Goal: Task Accomplishment & Management: Complete application form

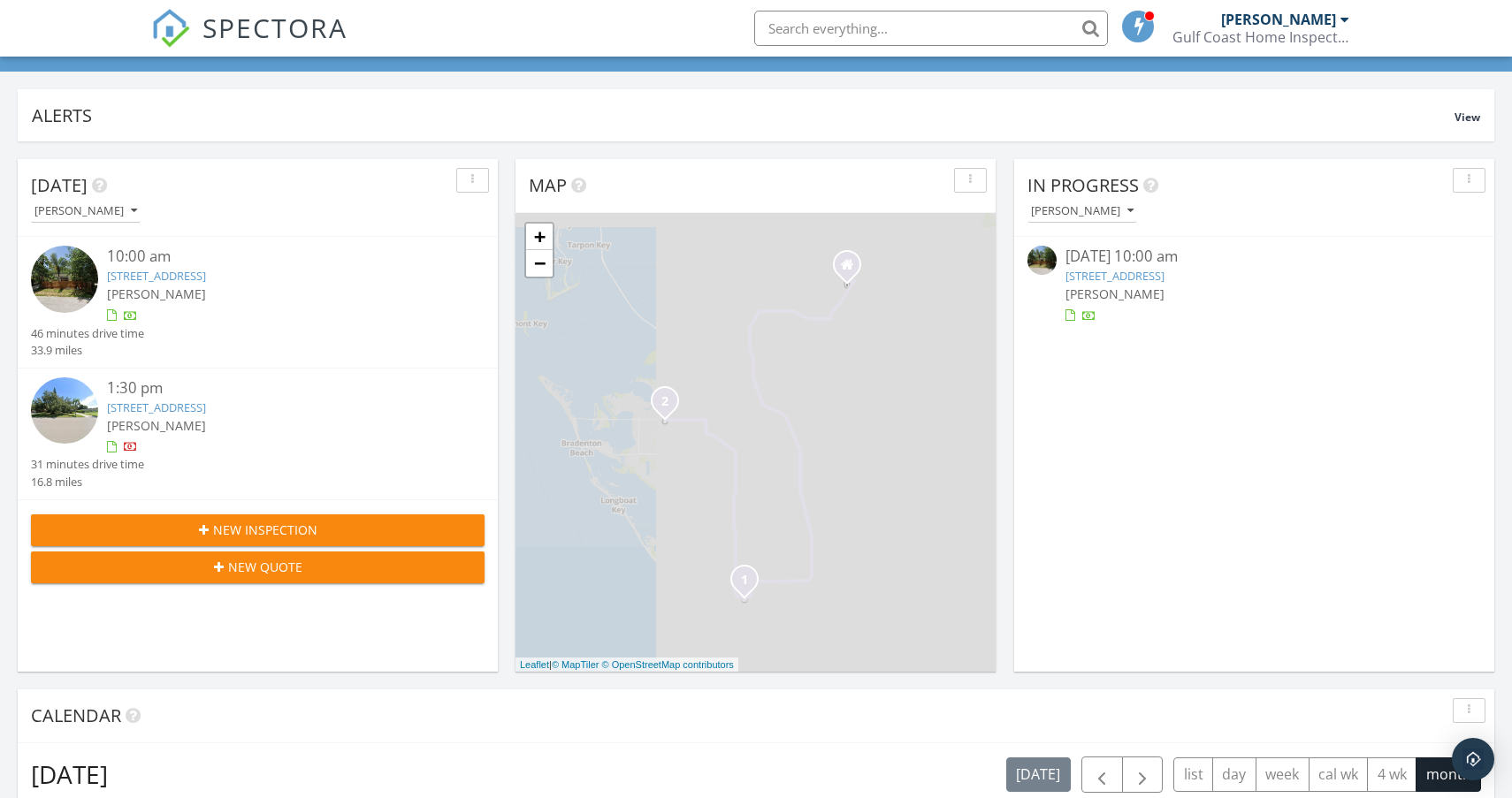
scroll to position [89, 0]
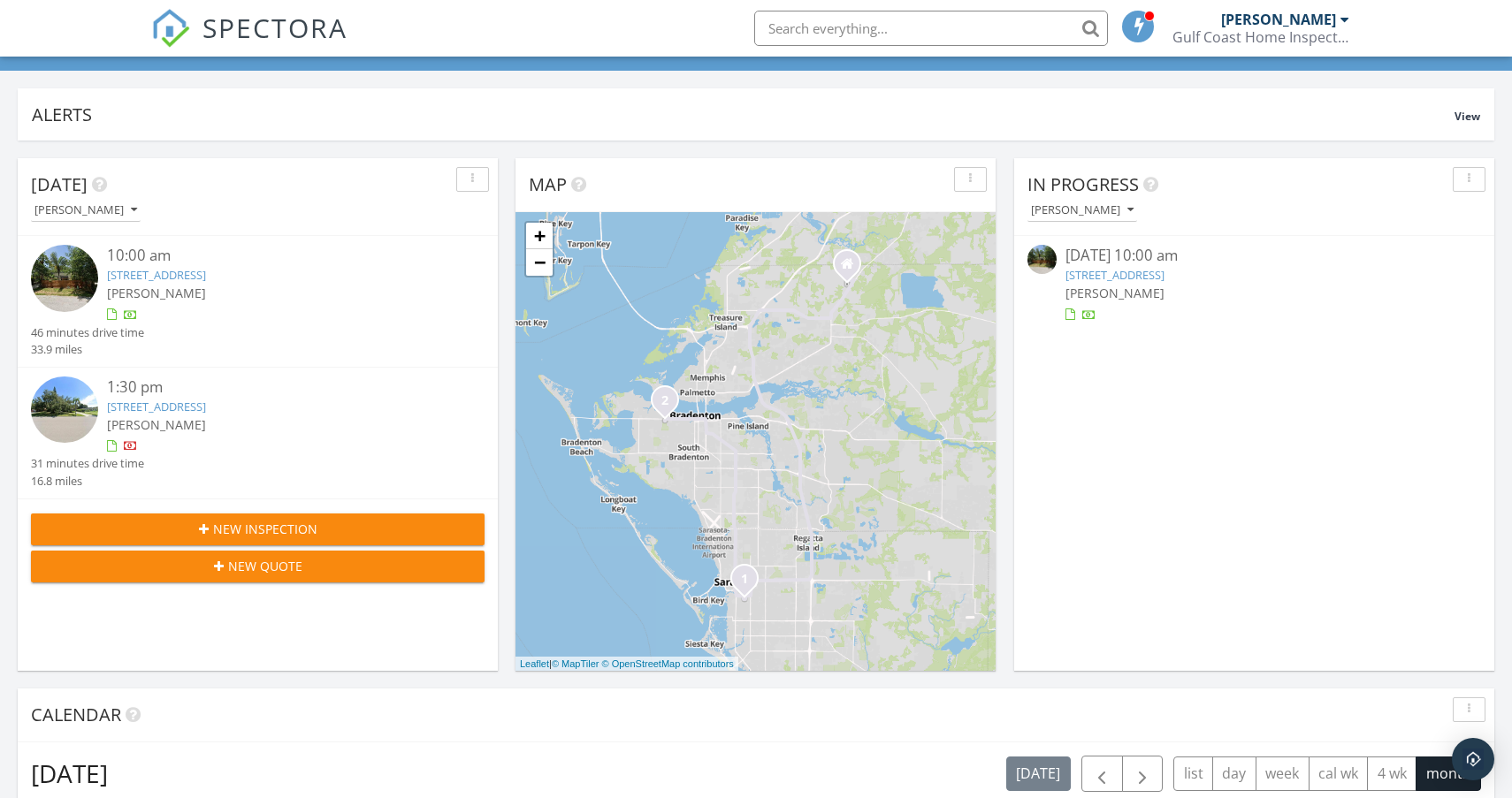
click at [245, 265] on div "10:00 am" at bounding box center [277, 255] width 340 height 22
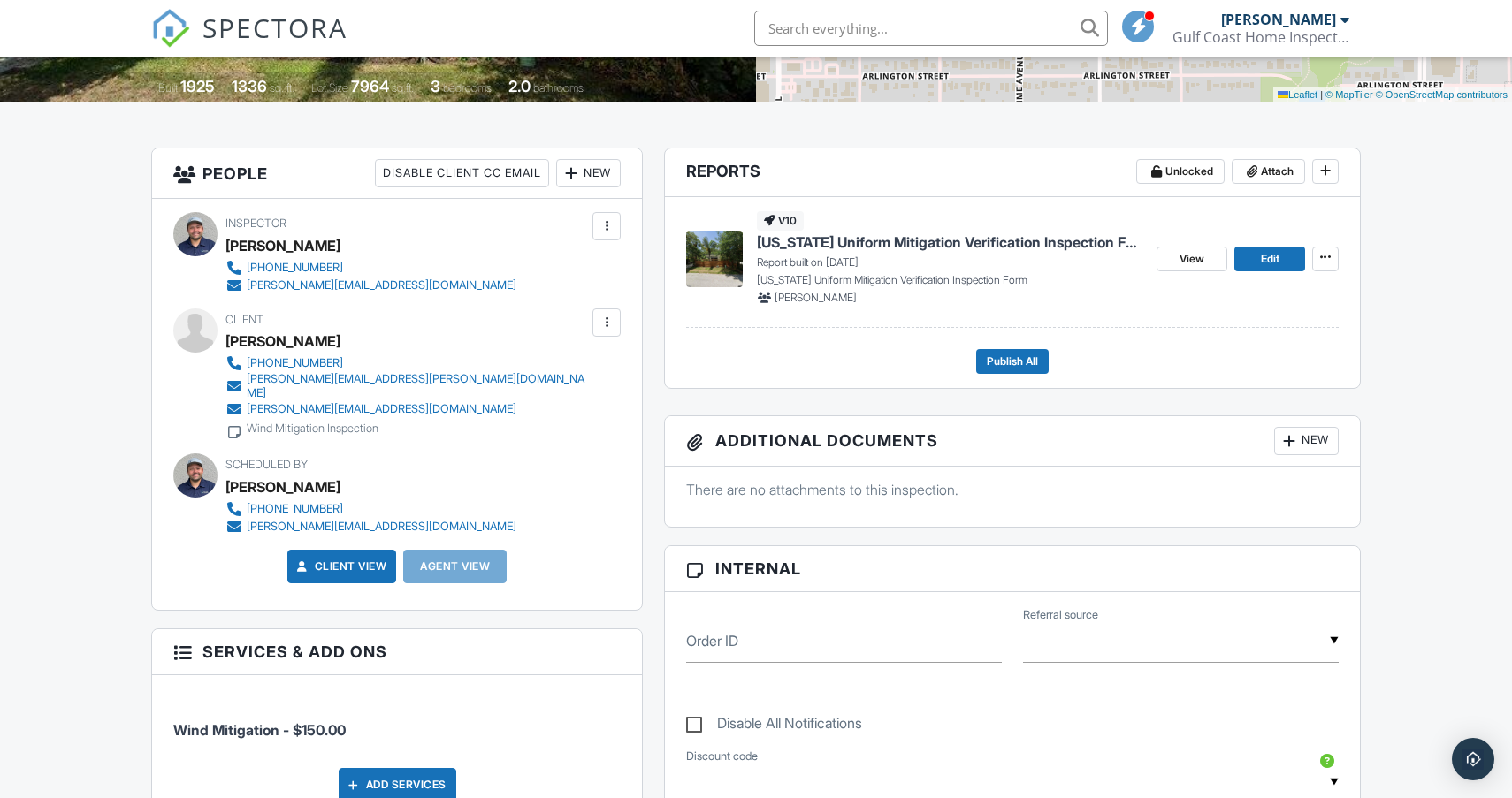
scroll to position [383, 0]
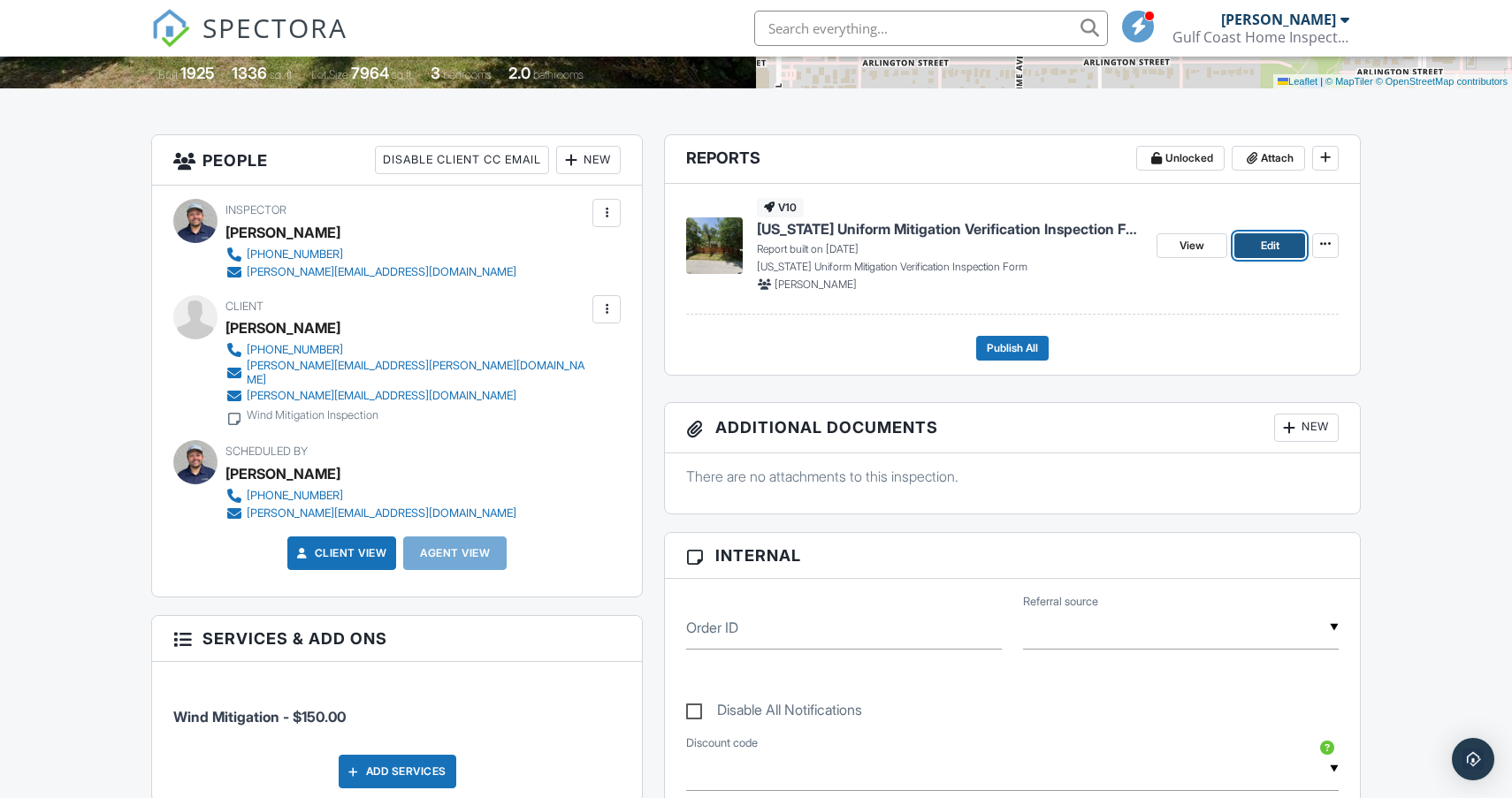
click at [1256, 251] on link "Edit" at bounding box center [1269, 245] width 70 height 24
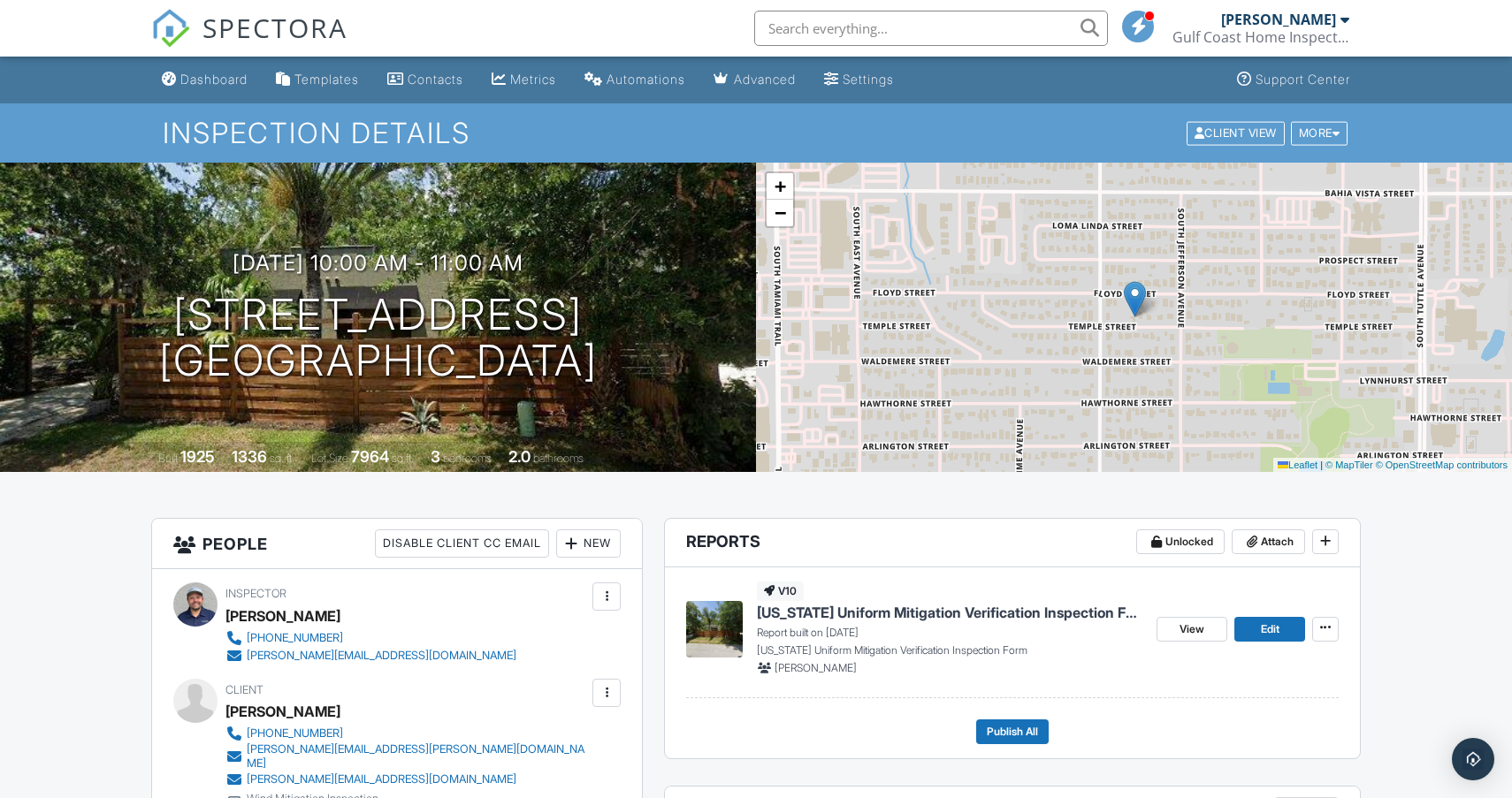
click at [302, 14] on span "SPECTORA" at bounding box center [275, 27] width 145 height 37
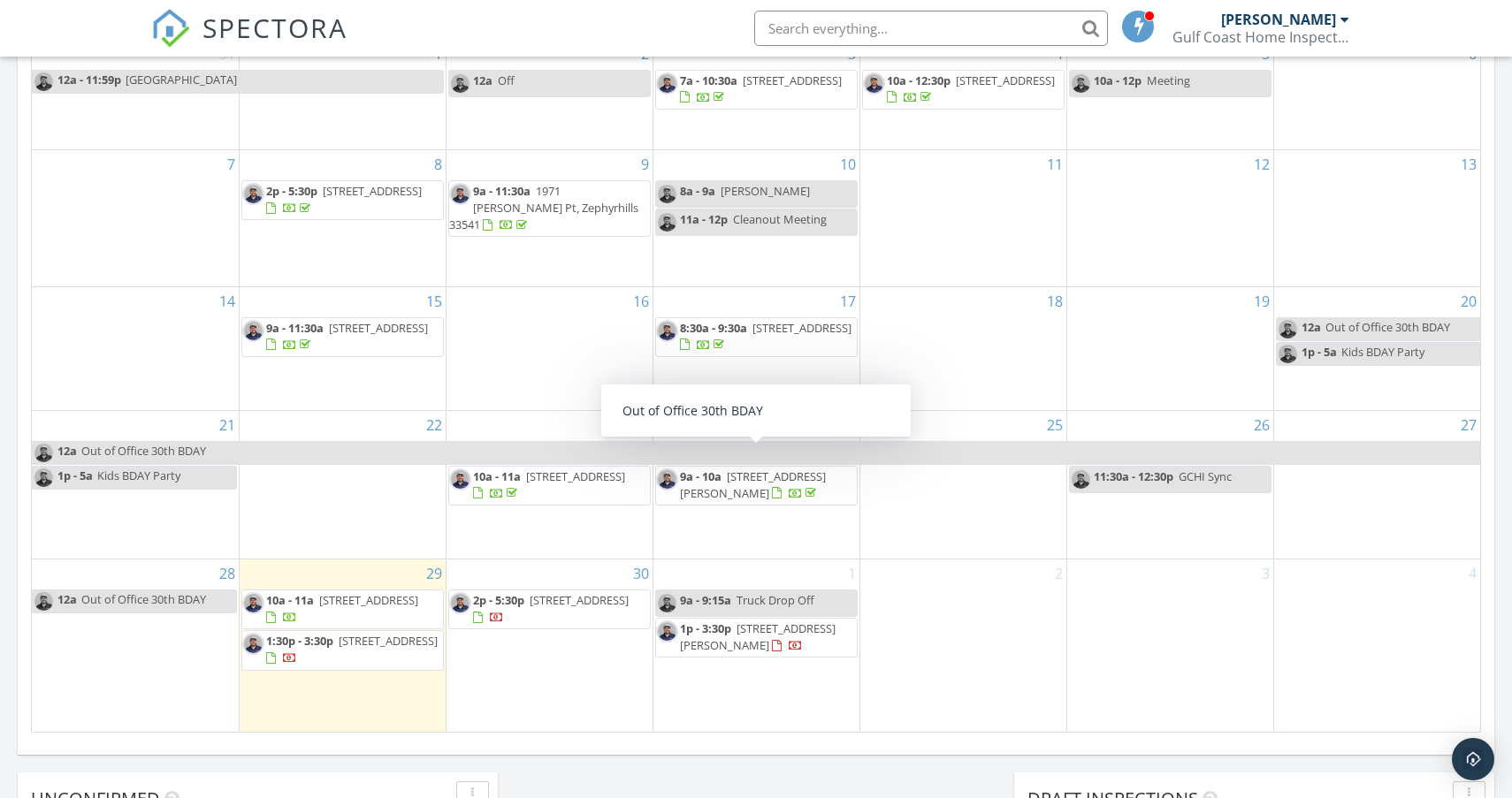
scroll to position [890, 0]
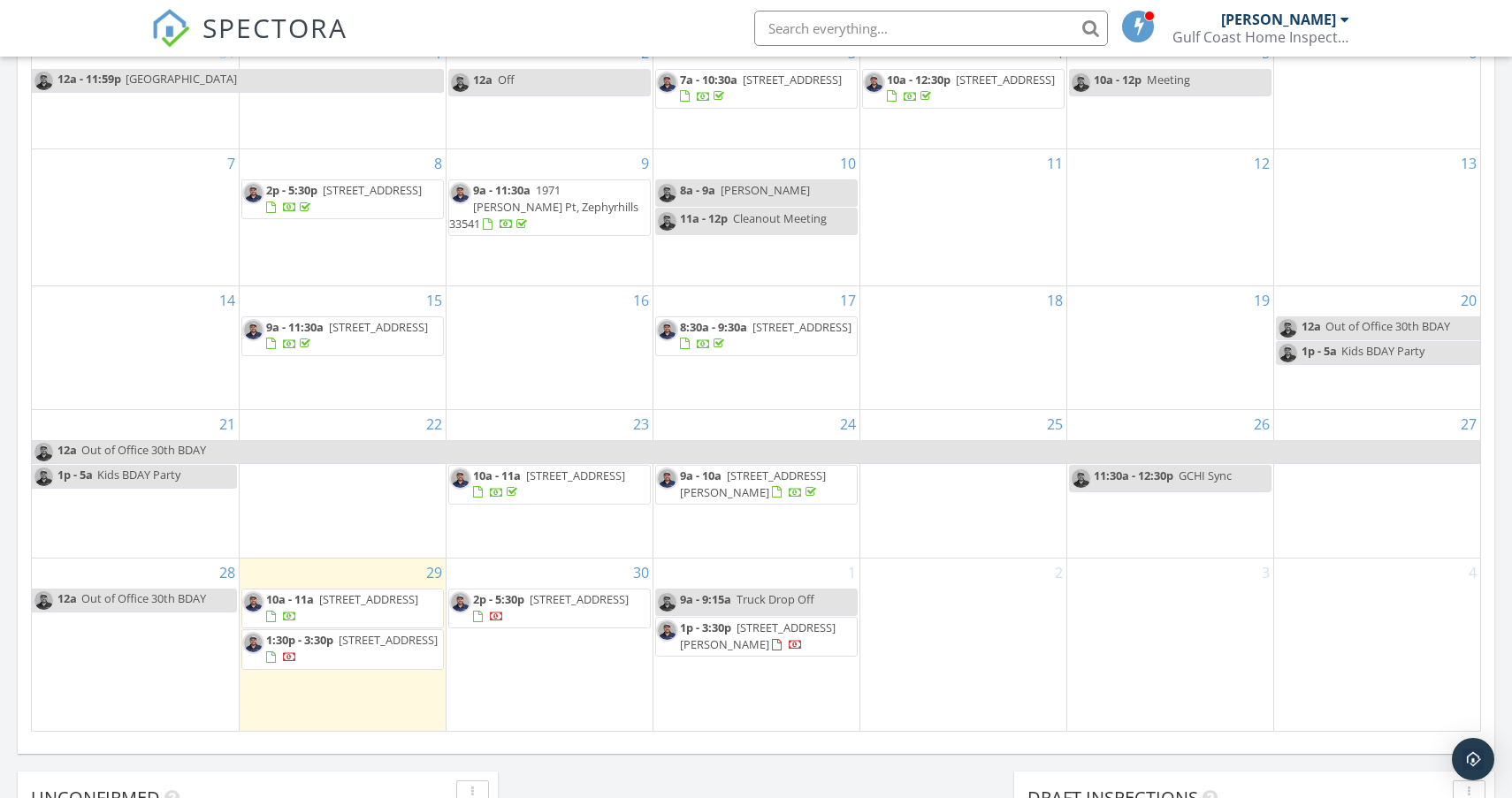
click at [1121, 630] on div "3" at bounding box center [1170, 644] width 206 height 172
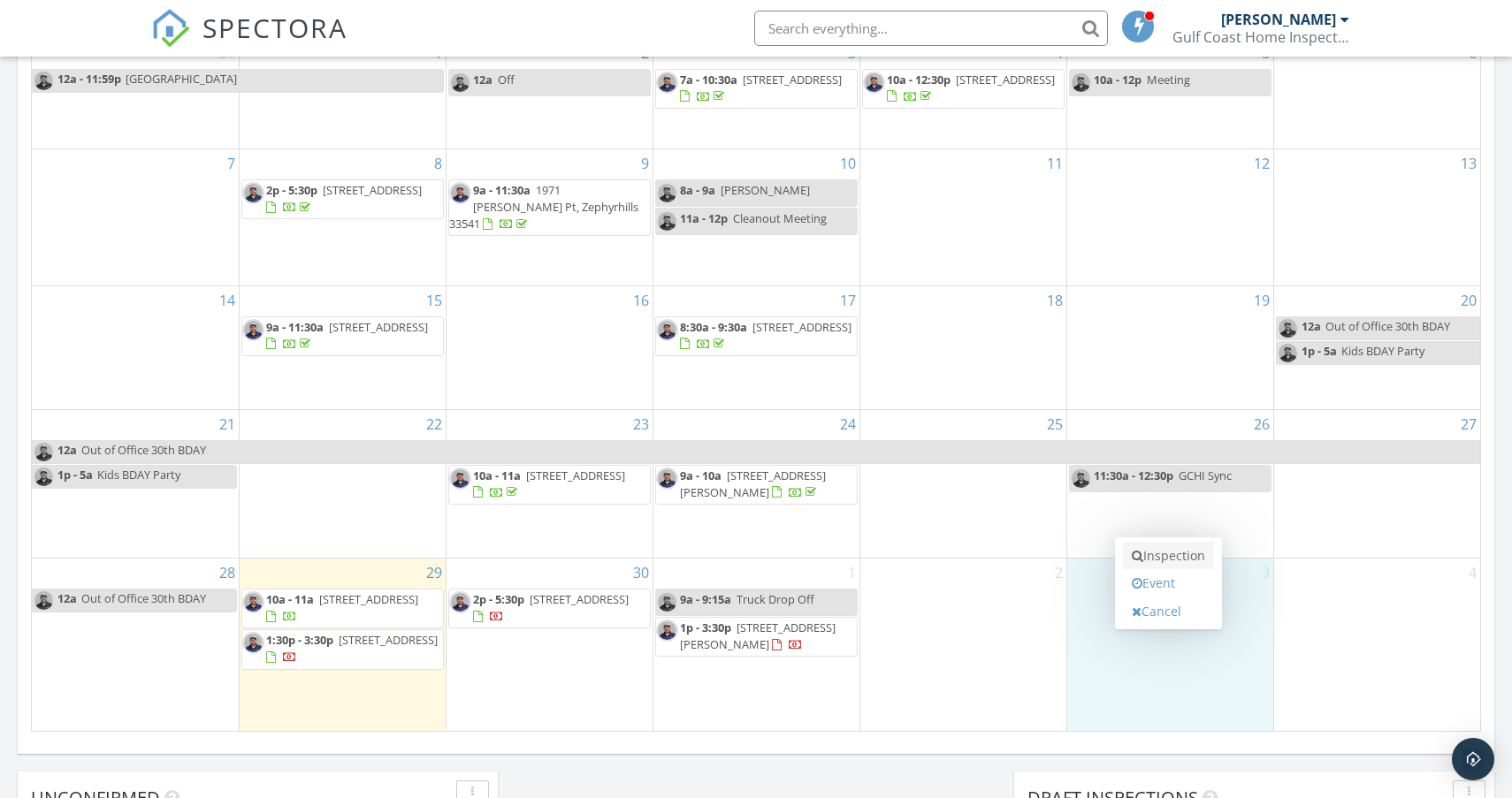
click at [1160, 547] on link "Inspection" at bounding box center [1168, 555] width 91 height 28
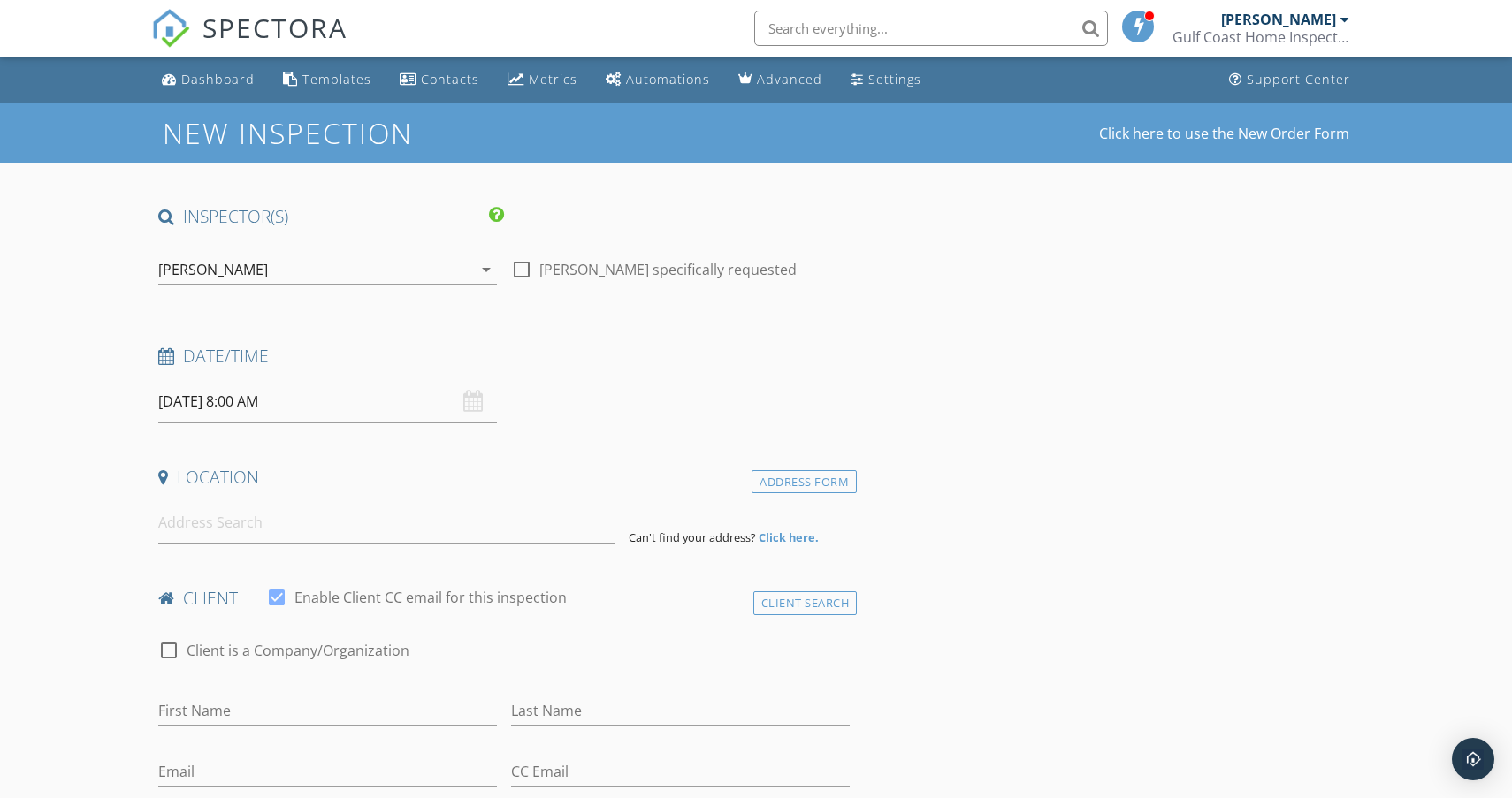
click at [398, 393] on input "10/03/2025 8:00 AM" at bounding box center [328, 402] width 338 height 43
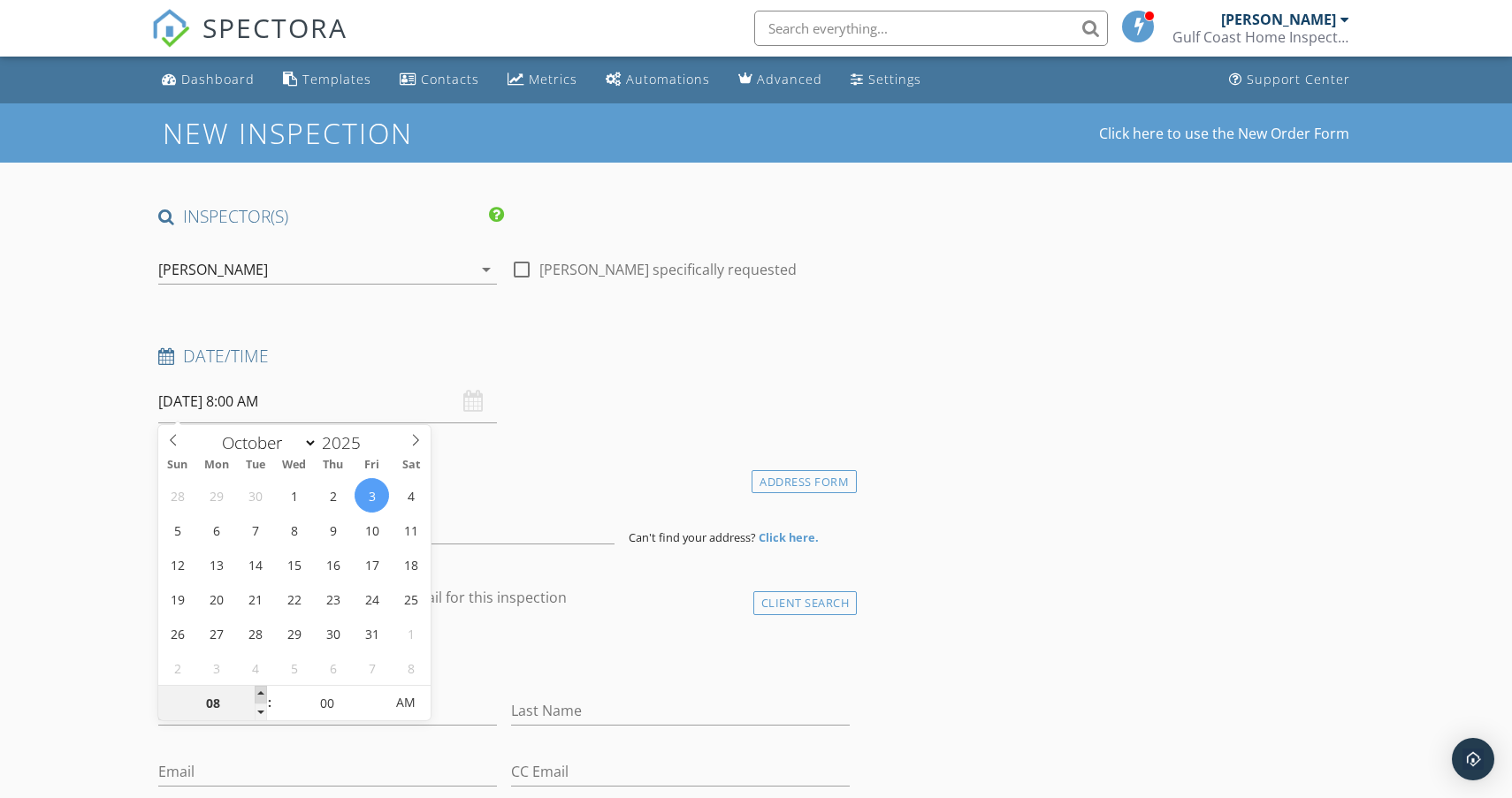
click at [261, 693] on span at bounding box center [260, 694] width 13 height 18
type input "09"
type input "10/03/2025 9:00 AM"
type input "10"
type input "10/03/2025 10:00 AM"
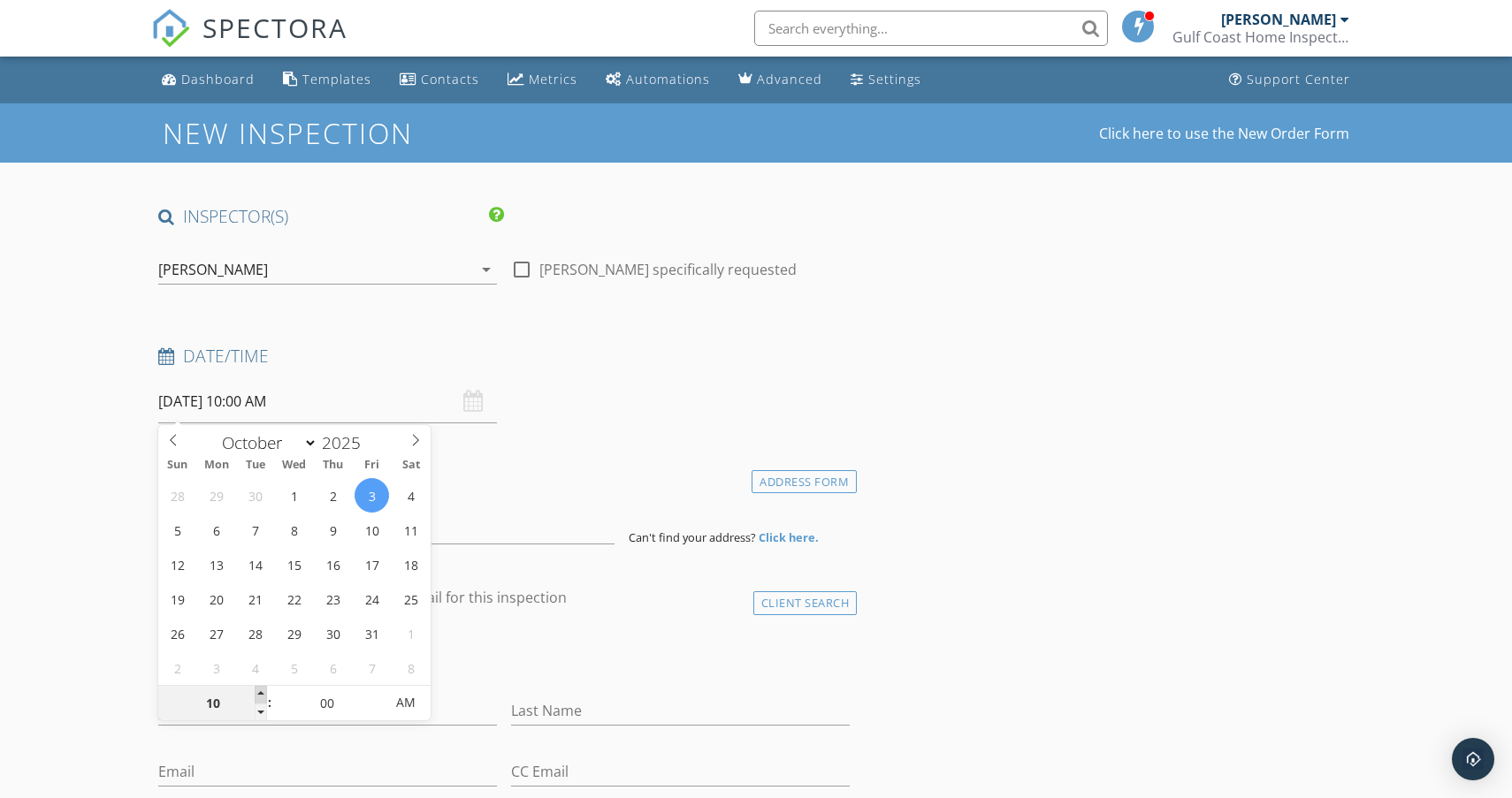
click at [261, 693] on span at bounding box center [260, 694] width 13 height 18
type input "11"
type input "10/03/2025 11:00 AM"
click at [261, 693] on span at bounding box center [260, 694] width 13 height 18
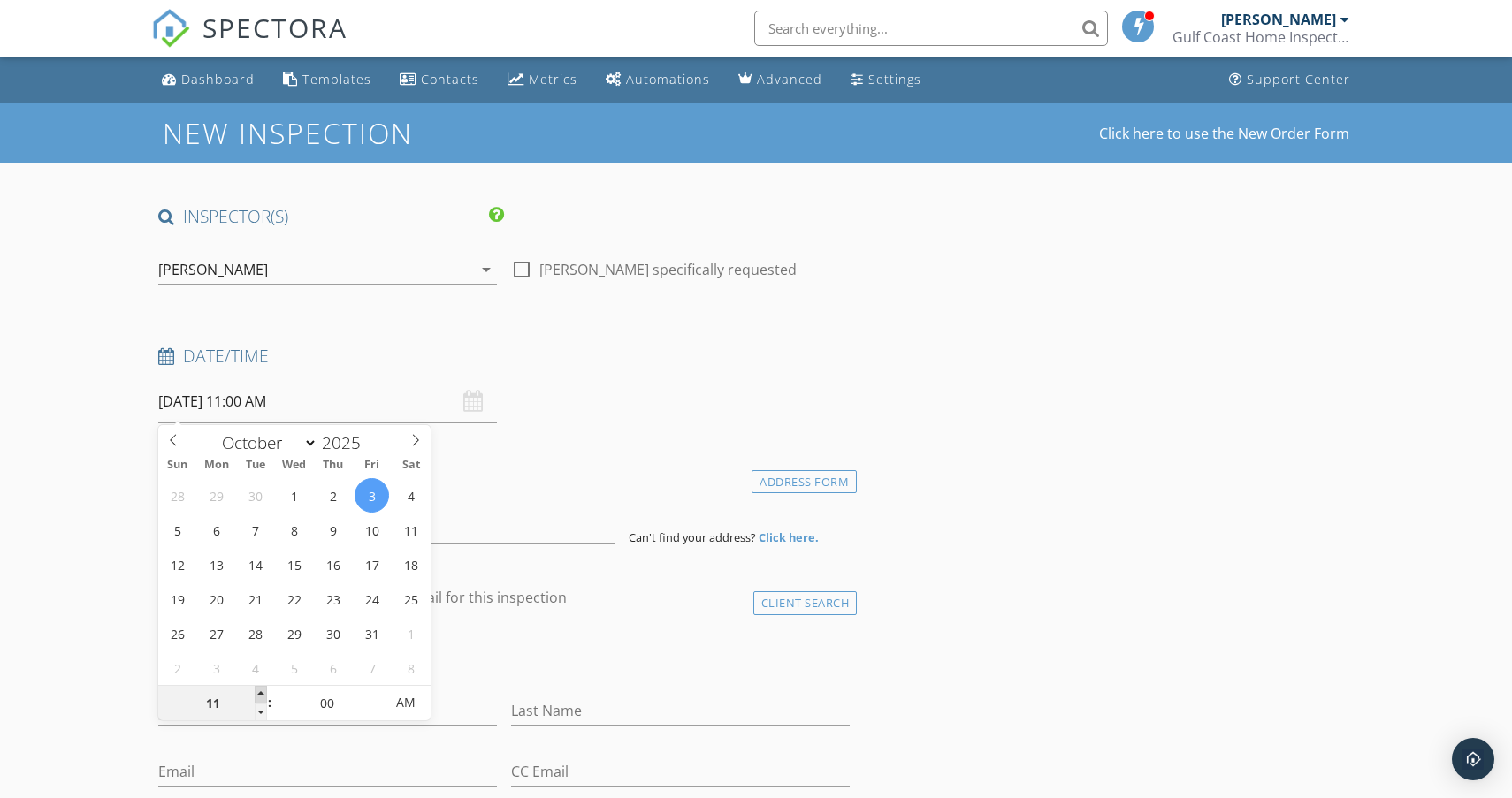
type input "12"
type input "10/03/2025 12:00 PM"
type input "01"
type input "10/03/2025 1:00 PM"
click at [261, 693] on span at bounding box center [260, 694] width 13 height 18
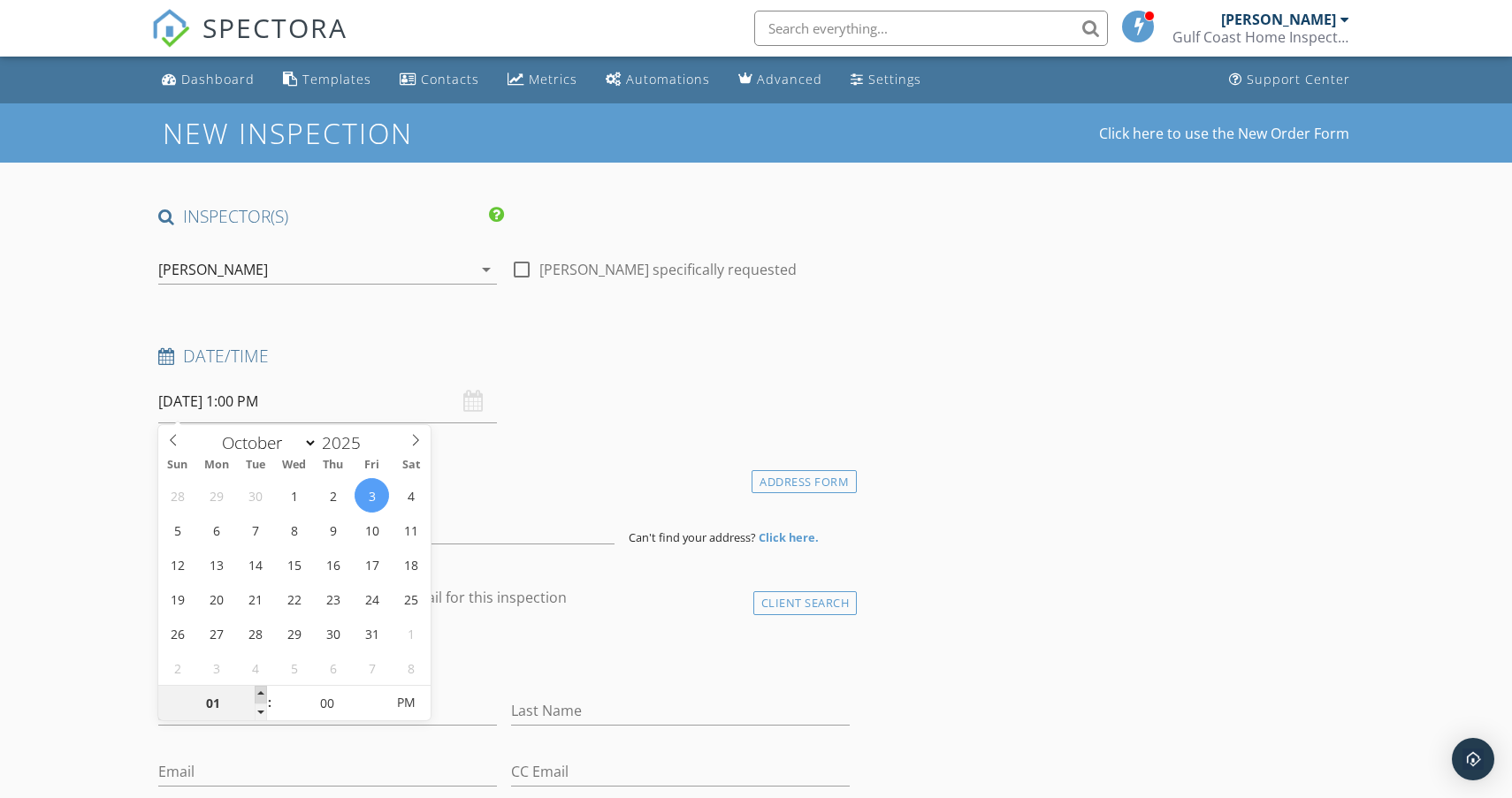
type input "02"
type input "10/03/2025 2:00 PM"
click at [261, 693] on span at bounding box center [260, 694] width 13 height 18
type input "03"
type input "[DATE] 3:00 PM"
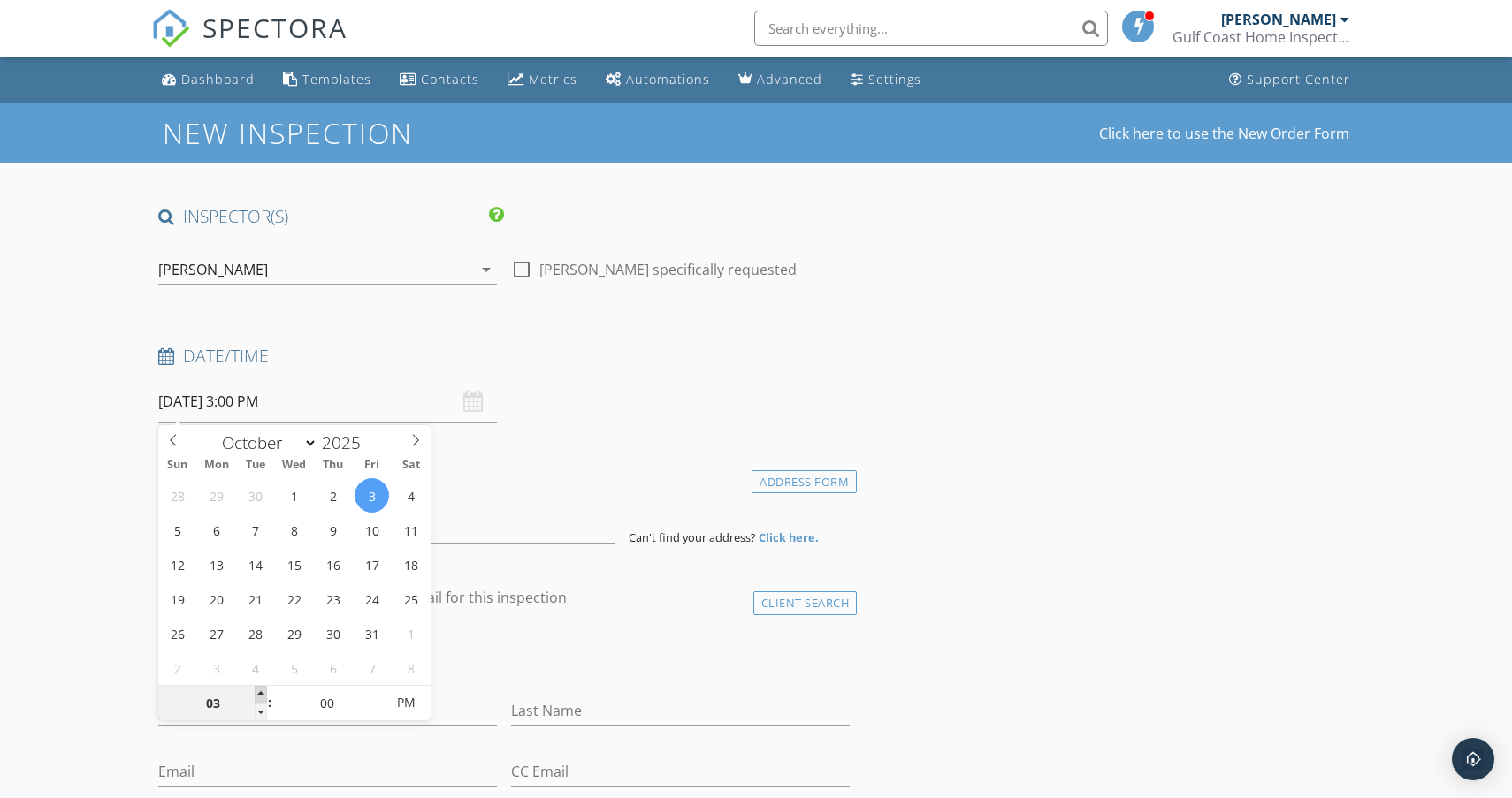
click at [261, 693] on span at bounding box center [260, 694] width 13 height 18
click at [673, 345] on h4 "Date/Time" at bounding box center [504, 357] width 691 height 23
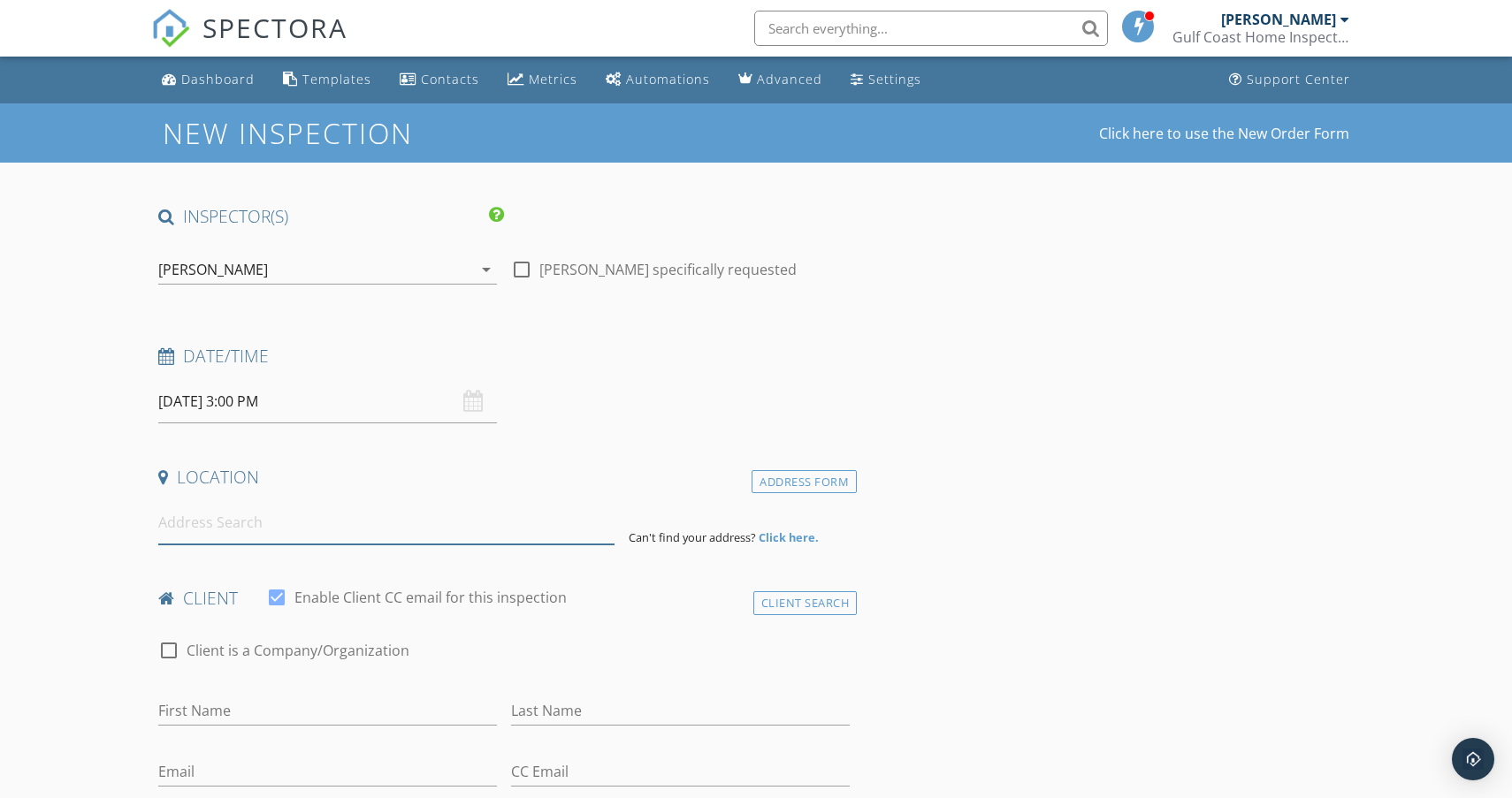
click at [356, 522] on input at bounding box center [386, 522] width 456 height 43
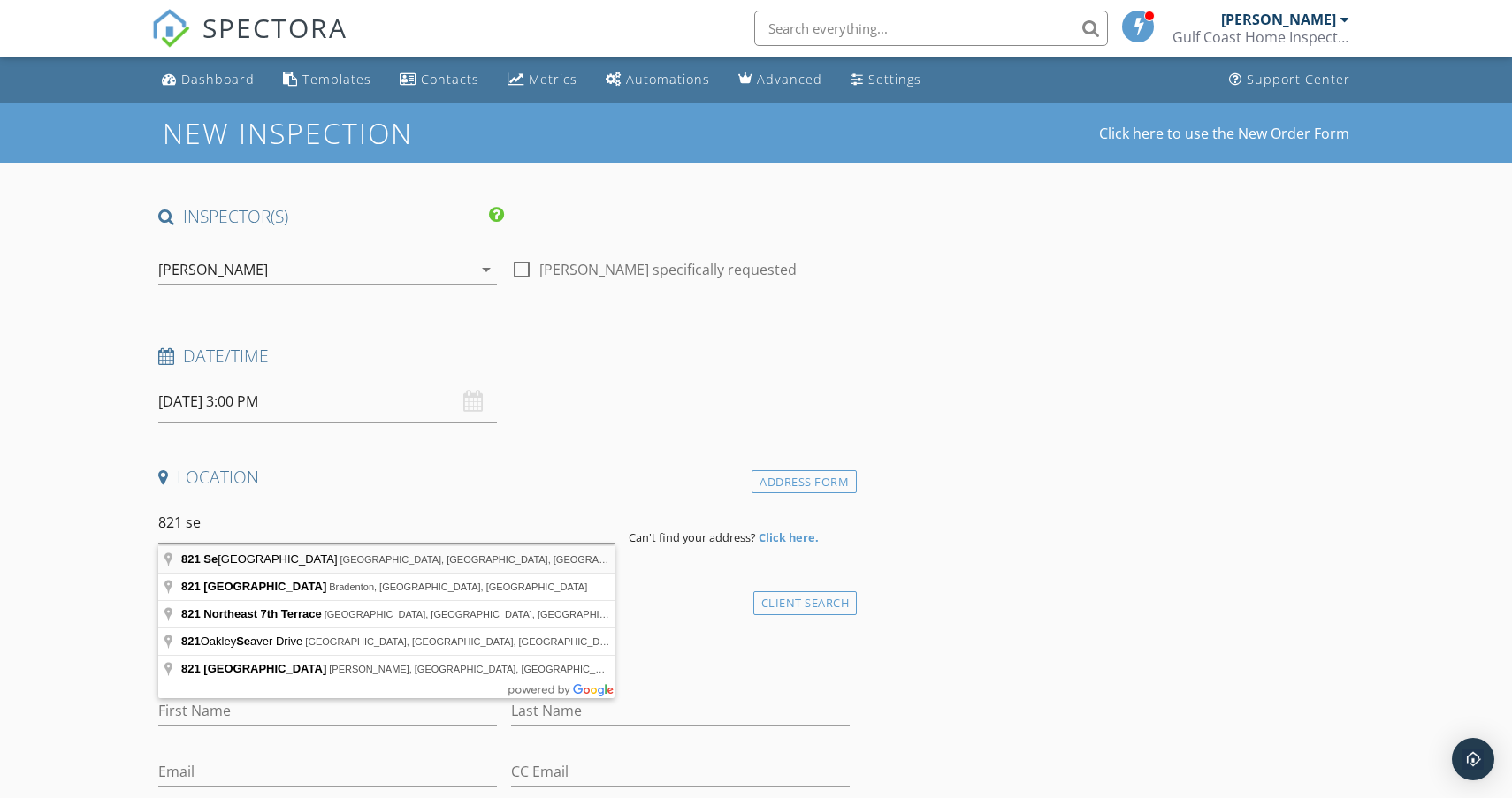
type input "821 Searcy Avenue, Sarasota, FL, USA"
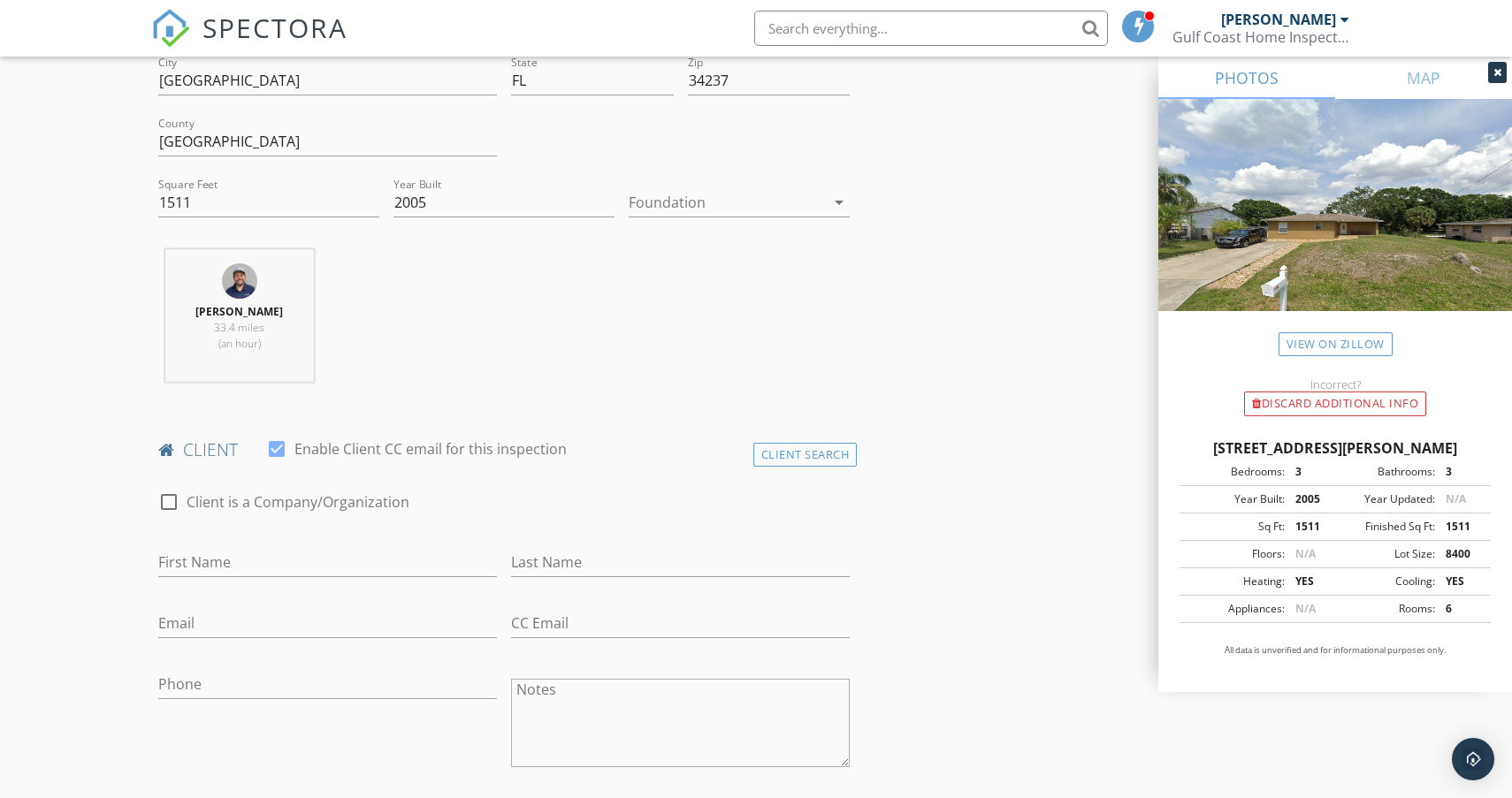
scroll to position [516, 0]
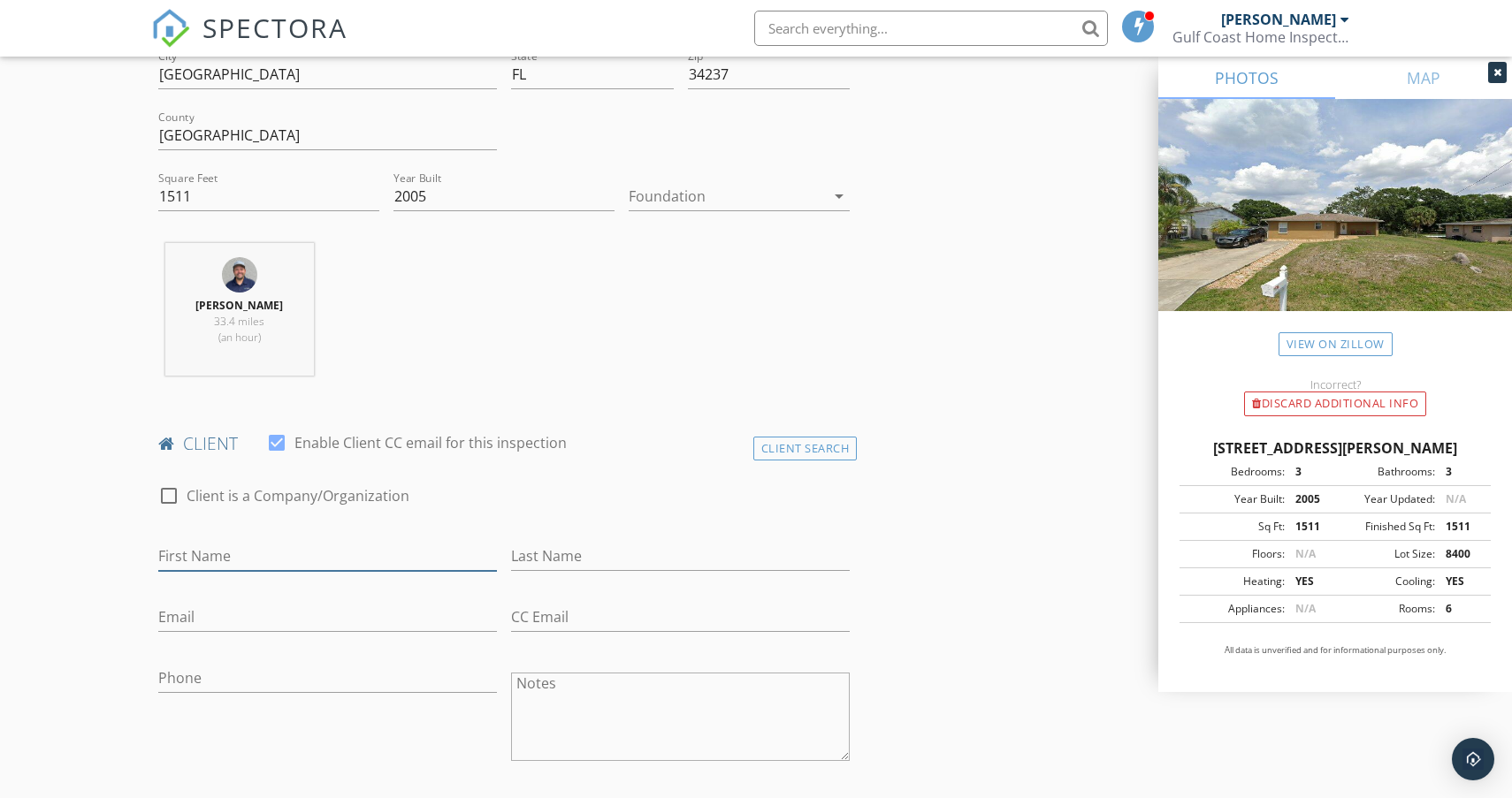
click at [278, 556] on input "First Name" at bounding box center [328, 556] width 338 height 29
type input "Mark"
click at [536, 547] on input "Last Name" at bounding box center [680, 556] width 338 height 29
type input "[PERSON_NAME]"
click at [385, 627] on input "Email" at bounding box center [328, 617] width 338 height 29
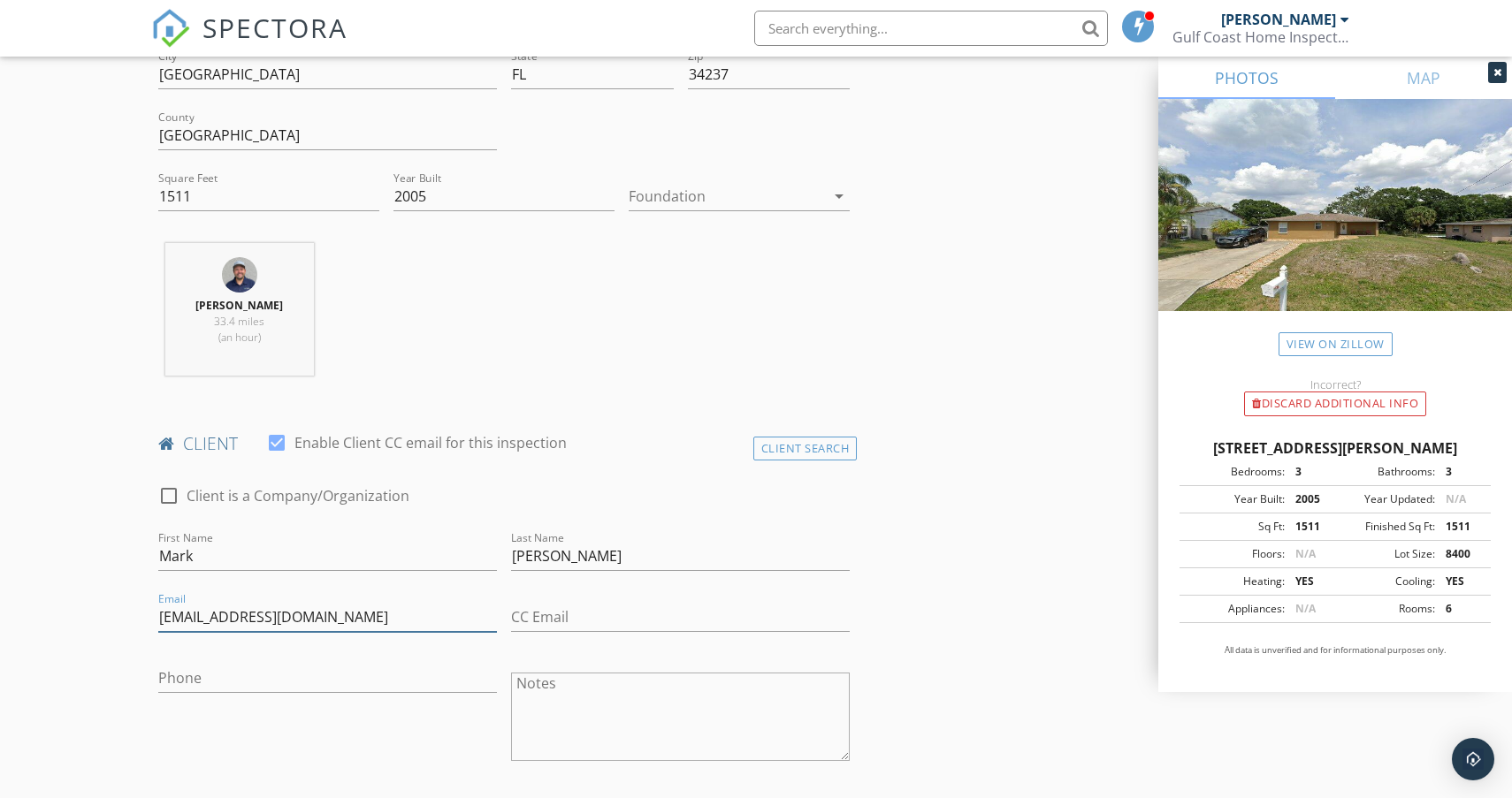
type input "[EMAIL_ADDRESS][DOMAIN_NAME]"
click at [410, 682] on input "Phone" at bounding box center [328, 679] width 338 height 29
type input "[PHONE_NUMBER]"
click at [583, 744] on textarea "Notes" at bounding box center [680, 717] width 338 height 88
click at [645, 686] on textarea "Wind MitigationInsopection" at bounding box center [680, 717] width 338 height 88
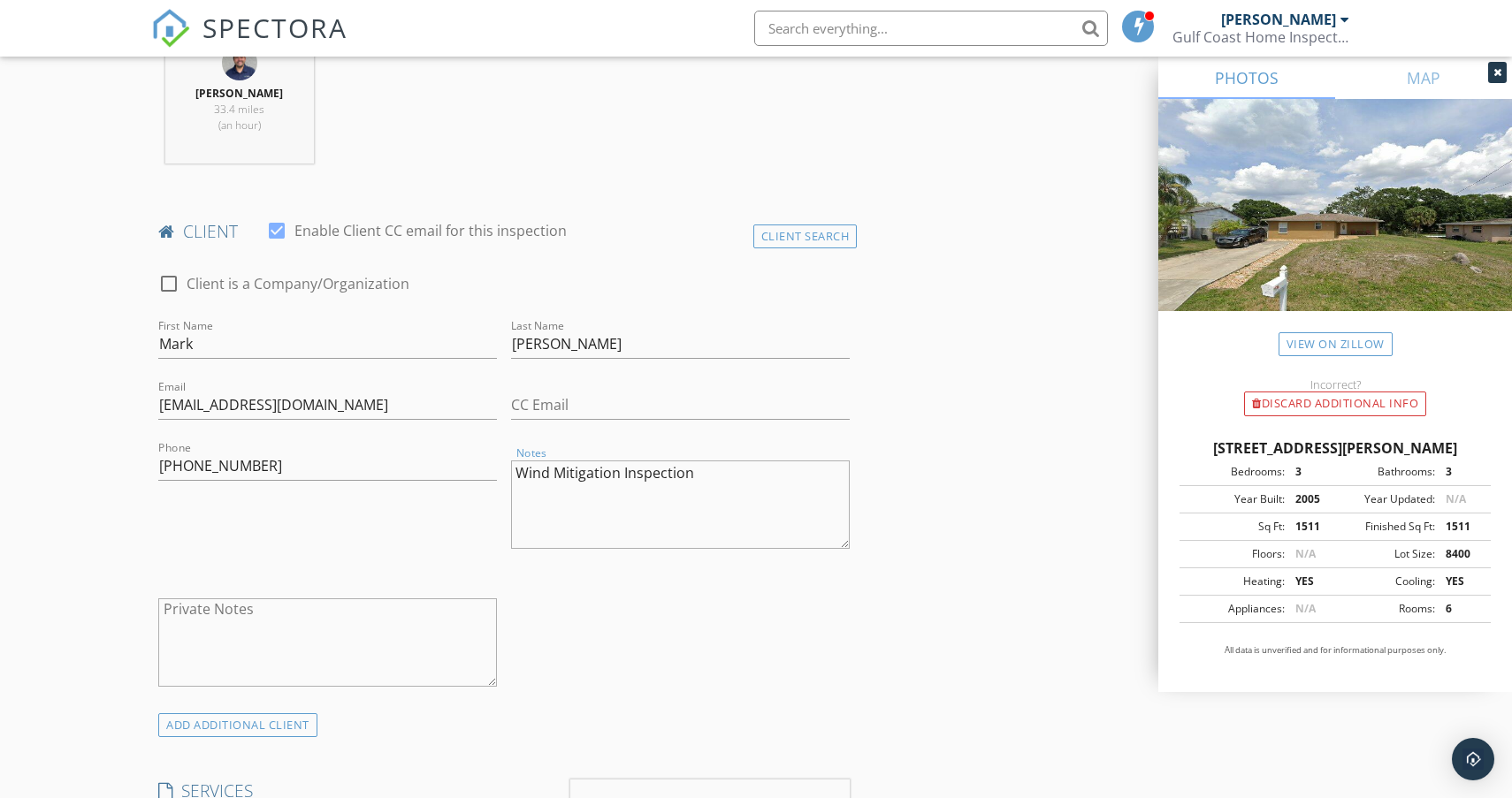
scroll to position [543, 0]
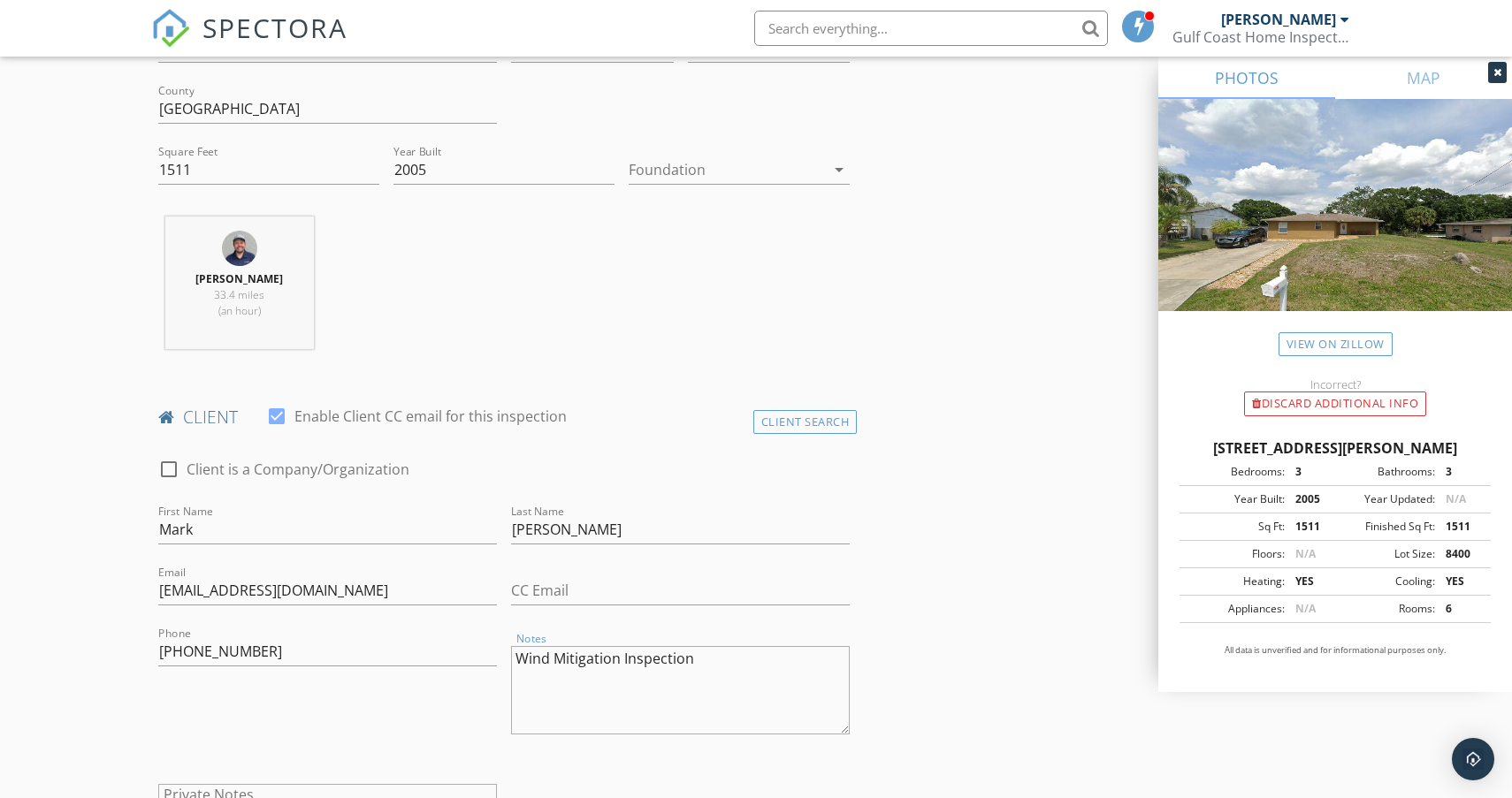
type textarea "Wind Mitigation Inspection"
click at [731, 195] on div at bounding box center [739, 197] width 221 height 11
click at [734, 185] on div "Foundation arrow_drop_down" at bounding box center [739, 179] width 221 height 47
click at [734, 181] on div at bounding box center [727, 169] width 197 height 28
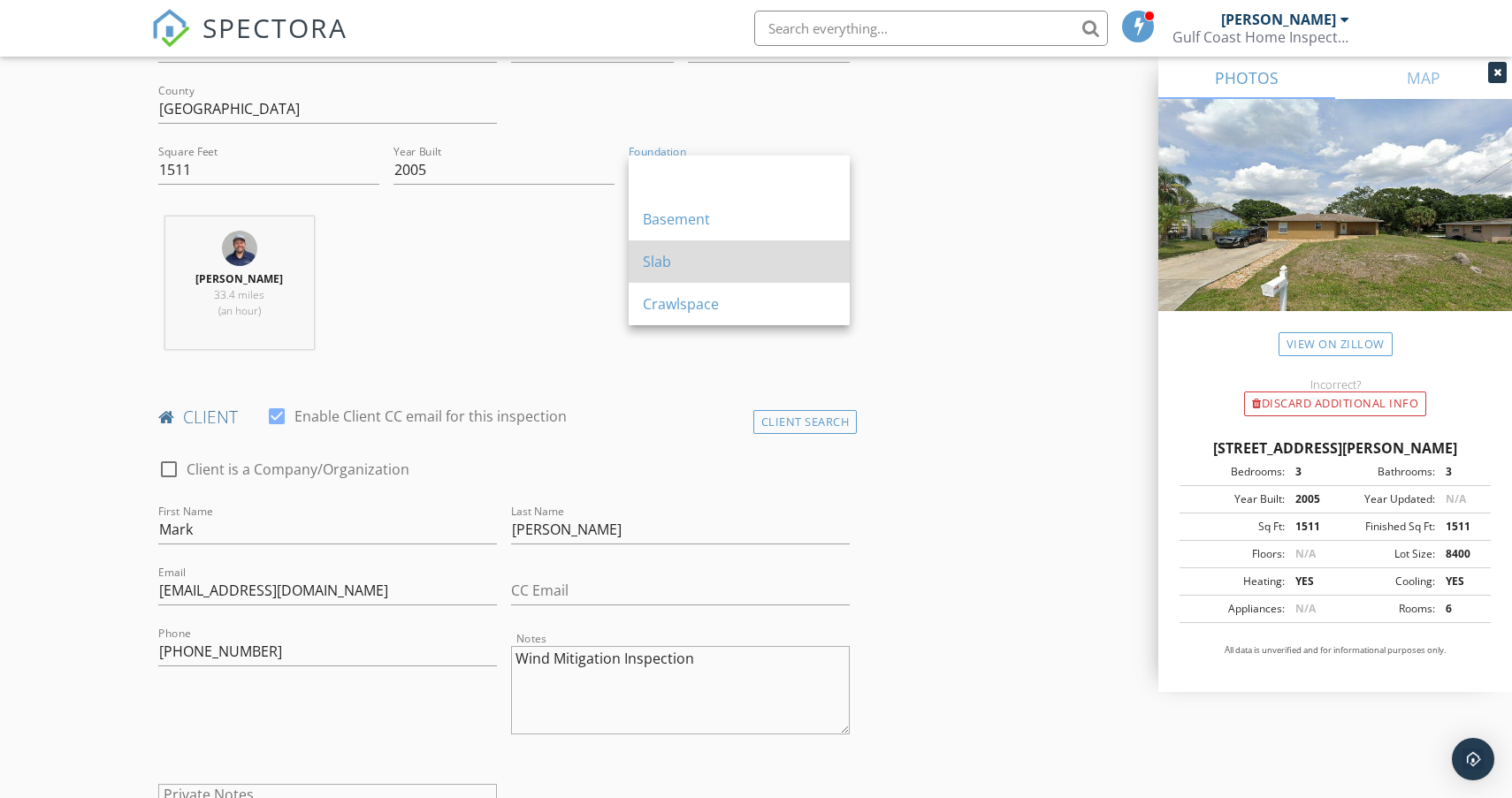
click at [692, 252] on div "Slab" at bounding box center [738, 262] width 193 height 22
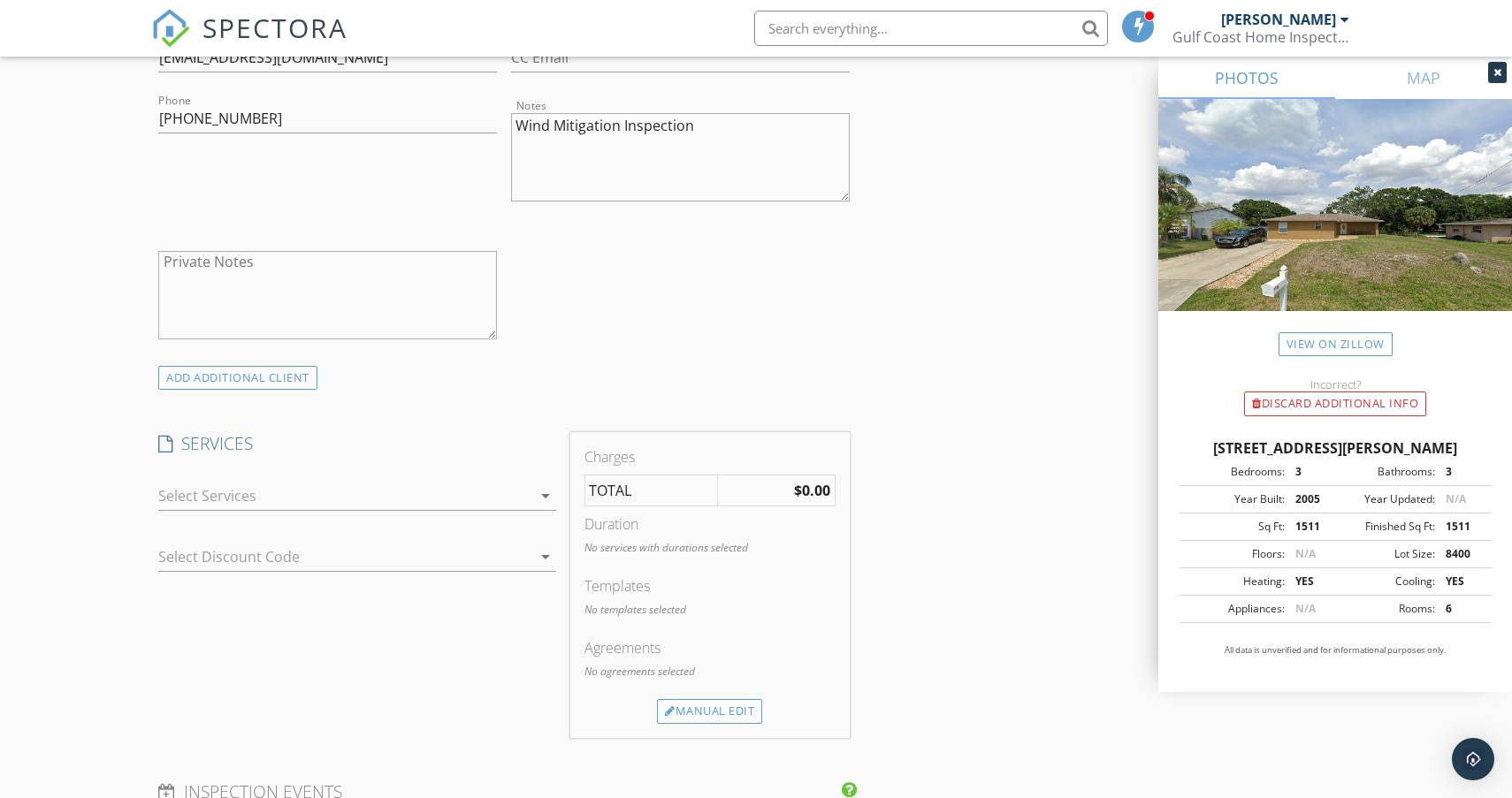
scroll to position [1078, 0]
click at [408, 491] on div at bounding box center [344, 494] width 373 height 28
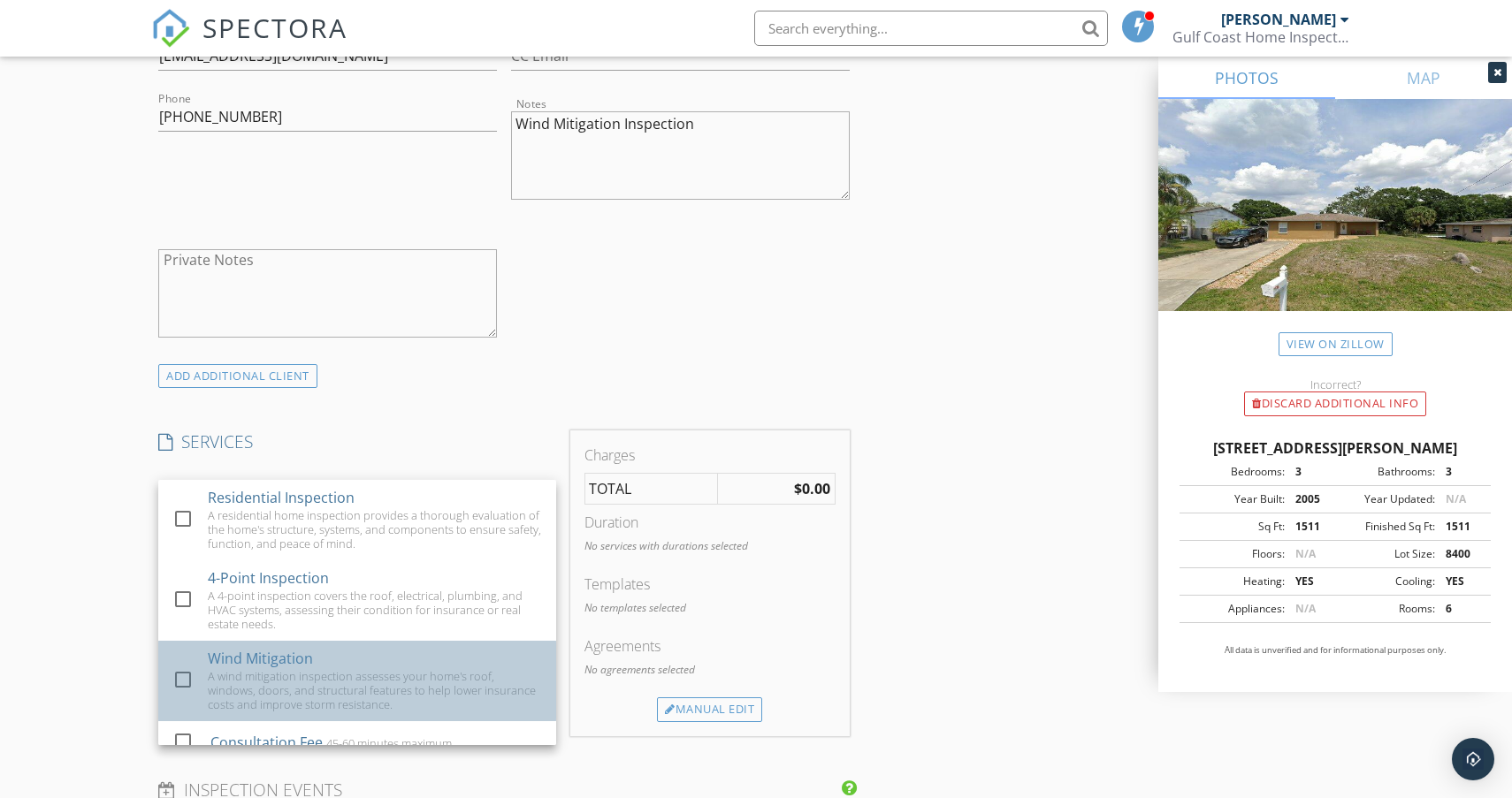
click at [289, 665] on div "Wind Mitigation" at bounding box center [260, 659] width 106 height 22
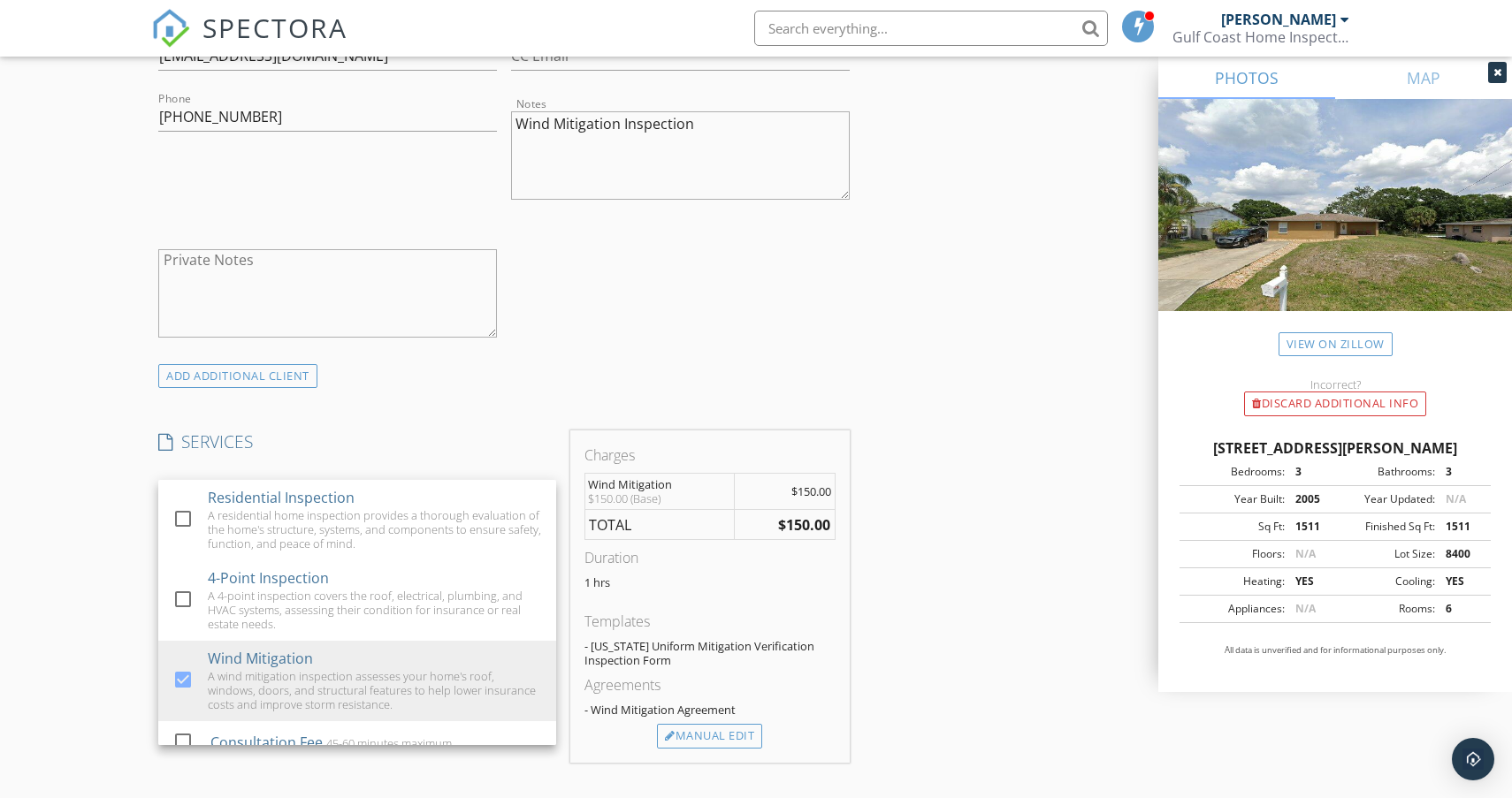
click at [913, 565] on div "INSPECTOR(S) check_box Trevor Douthett PRIMARY Trevor Douthett arrow_drop_down …" at bounding box center [756, 590] width 1210 height 2925
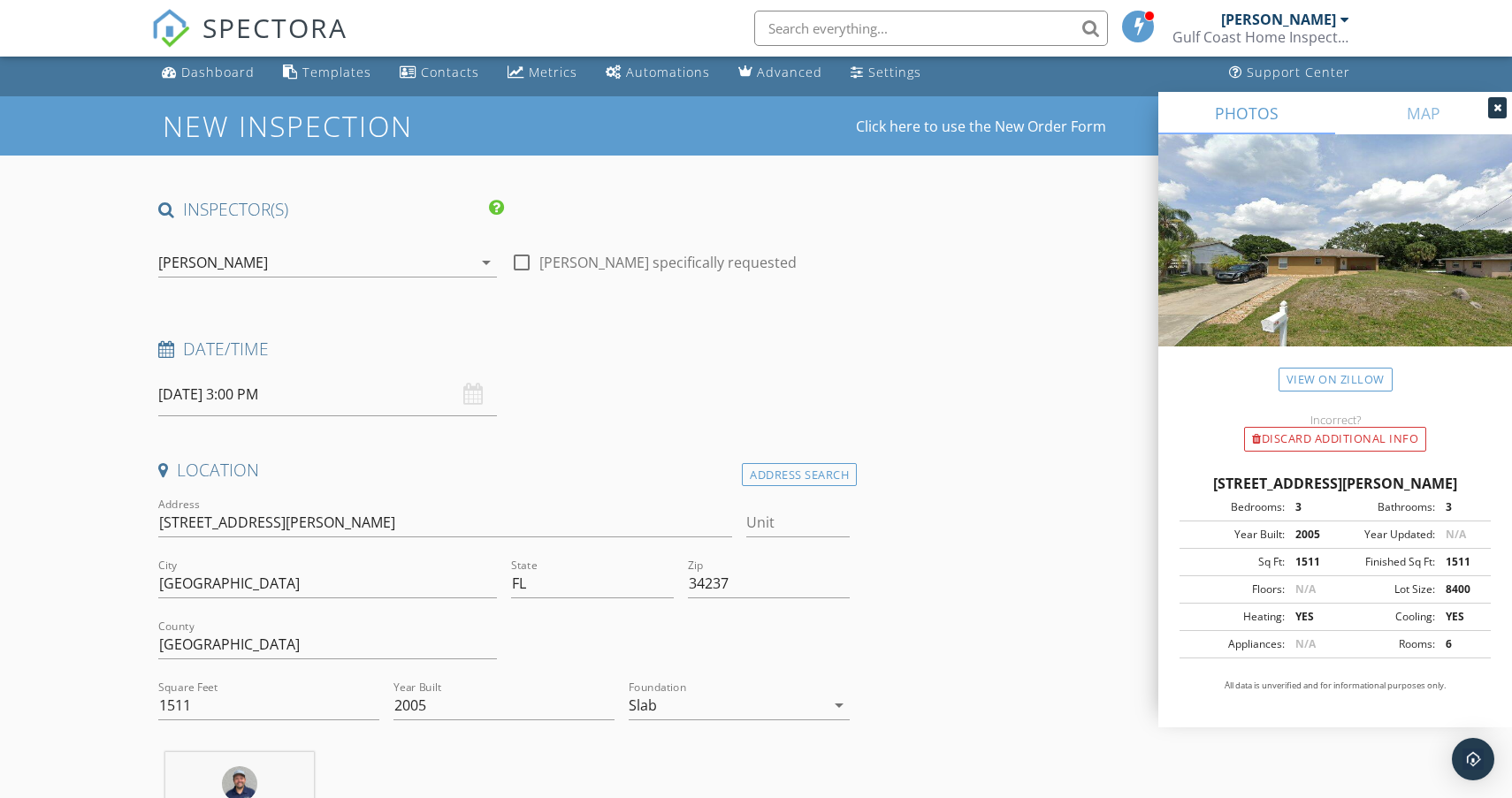
scroll to position [12, 0]
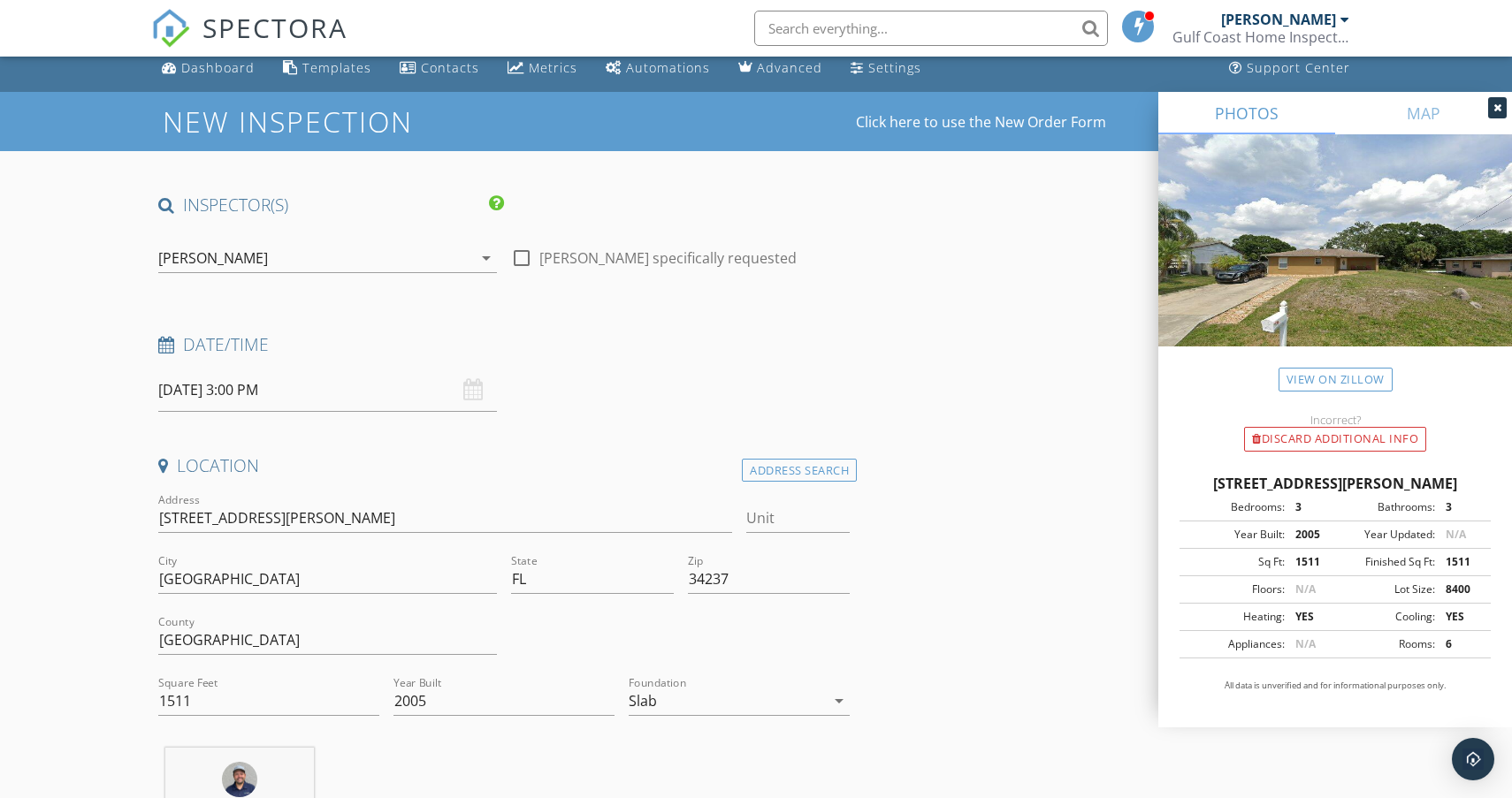
click at [475, 396] on div "[DATE] 3:00 PM" at bounding box center [328, 390] width 338 height 43
click at [439, 400] on input "[DATE] 3:00 PM" at bounding box center [328, 390] width 338 height 43
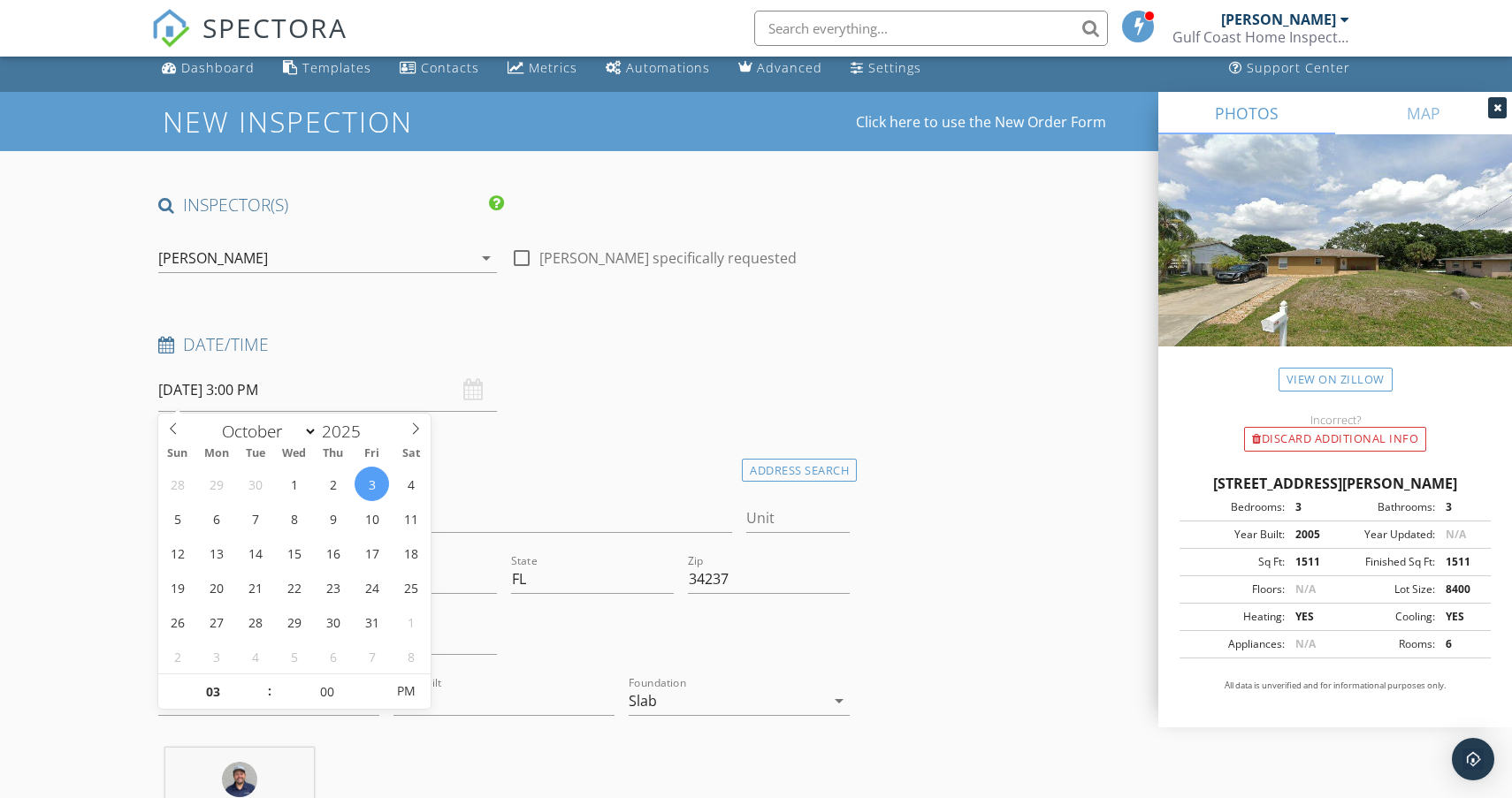
click at [672, 472] on h4 "Location" at bounding box center [504, 466] width 691 height 23
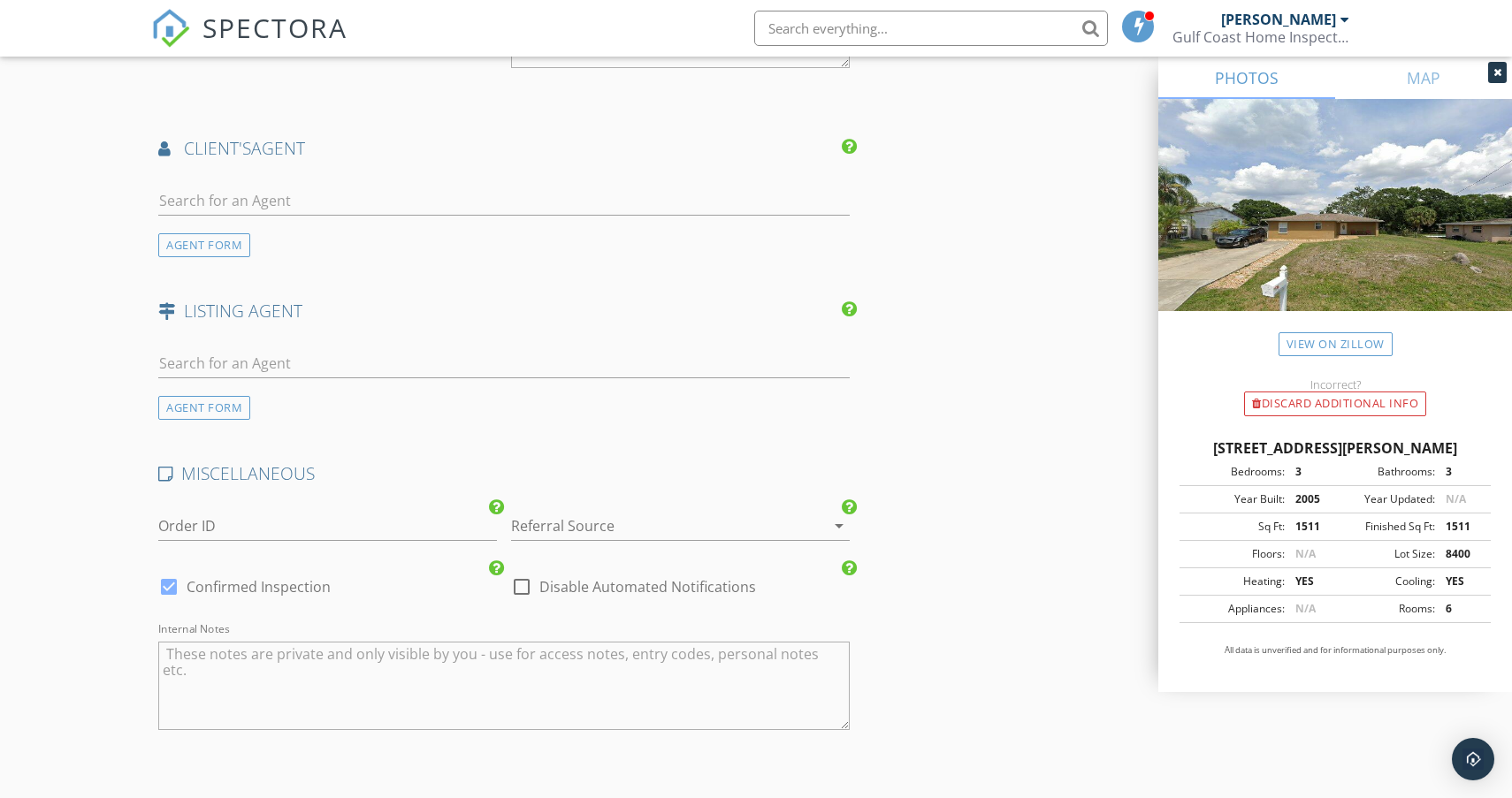
scroll to position [2374, 0]
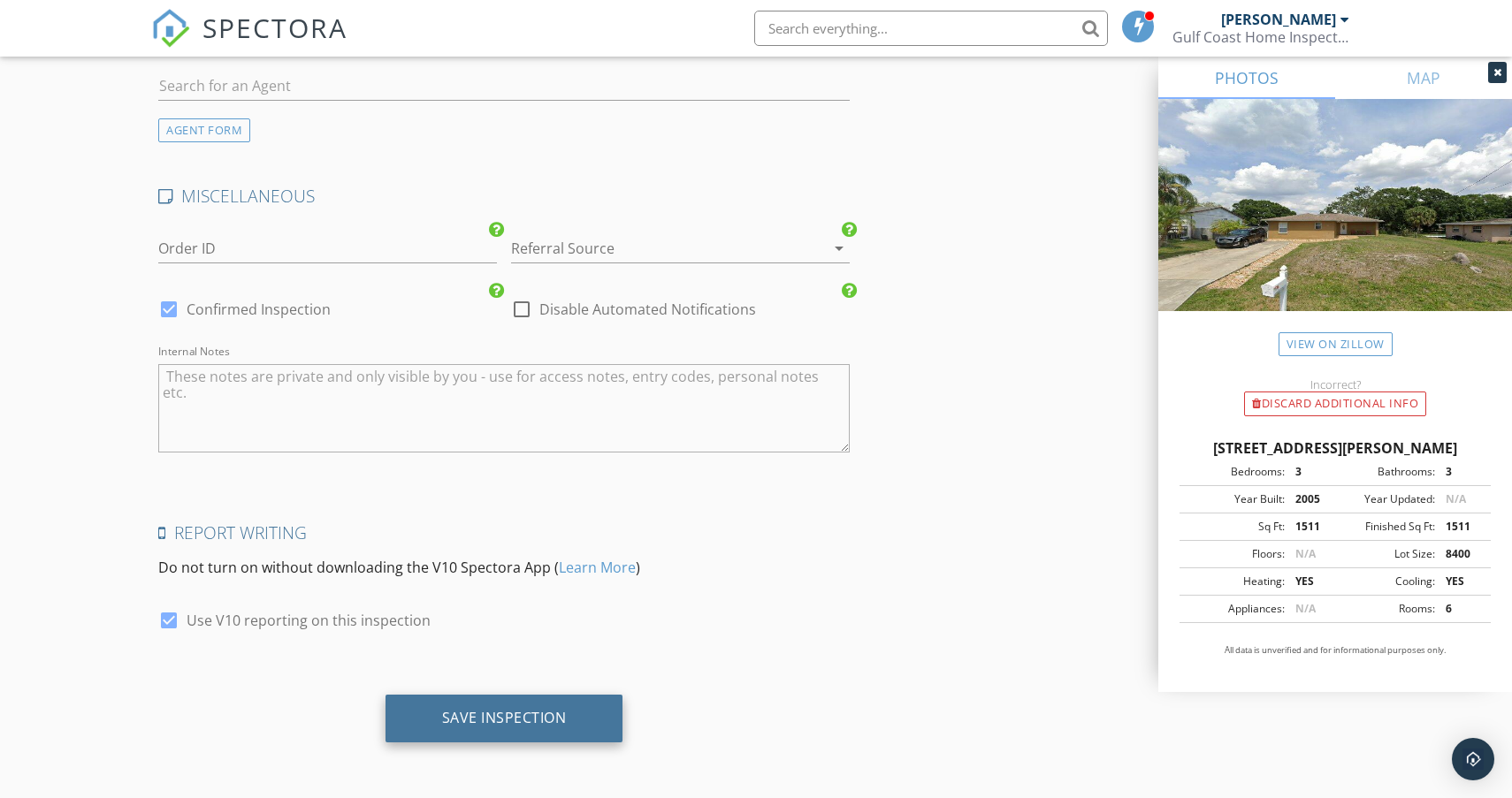
click at [486, 733] on div "Save Inspection" at bounding box center [504, 718] width 238 height 48
